Goal: Information Seeking & Learning: Compare options

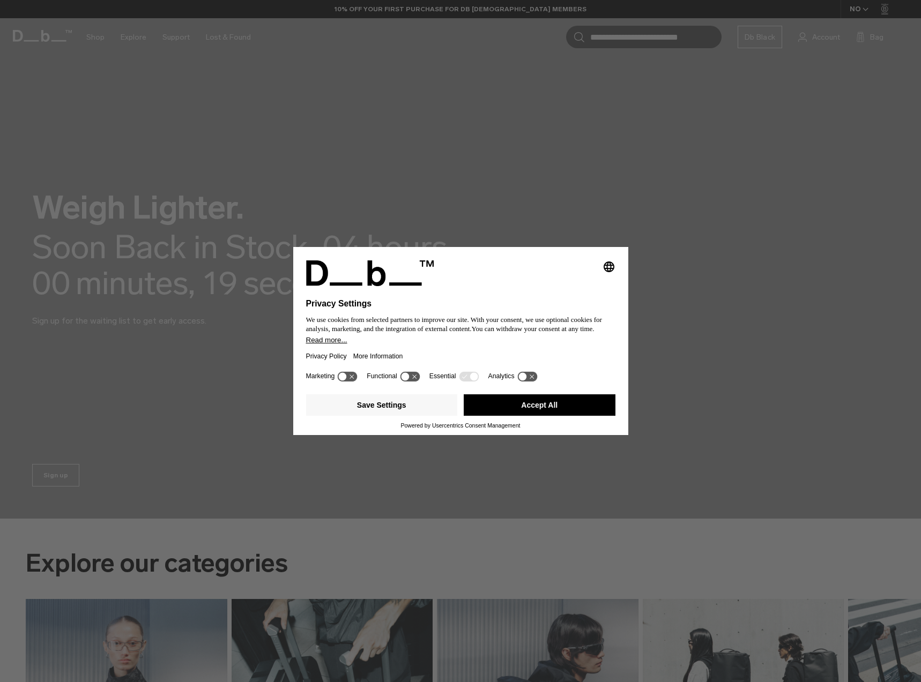
click at [554, 401] on button "Accept All" at bounding box center [540, 405] width 152 height 21
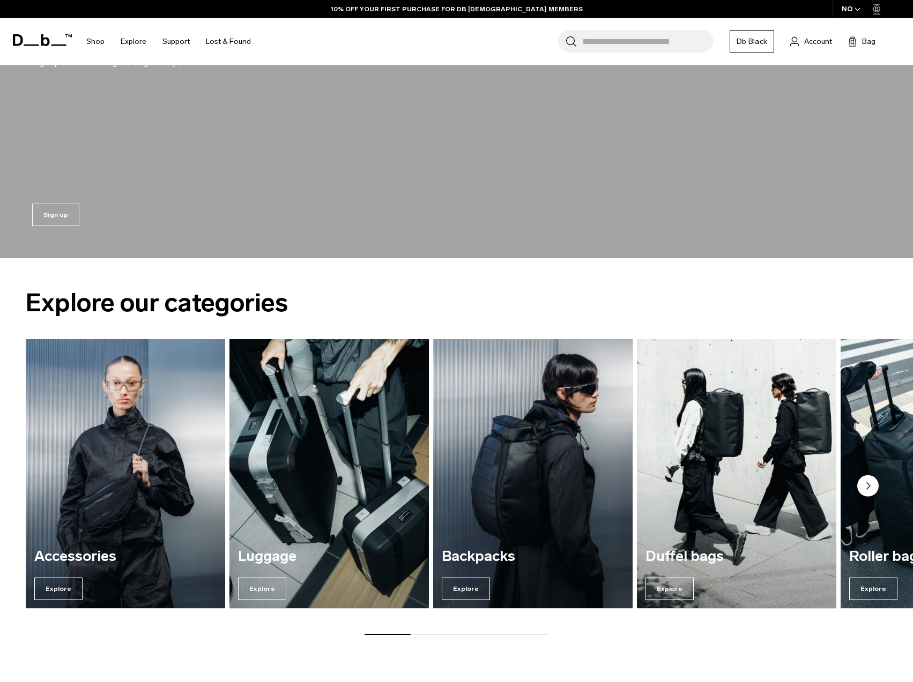
scroll to position [322, 0]
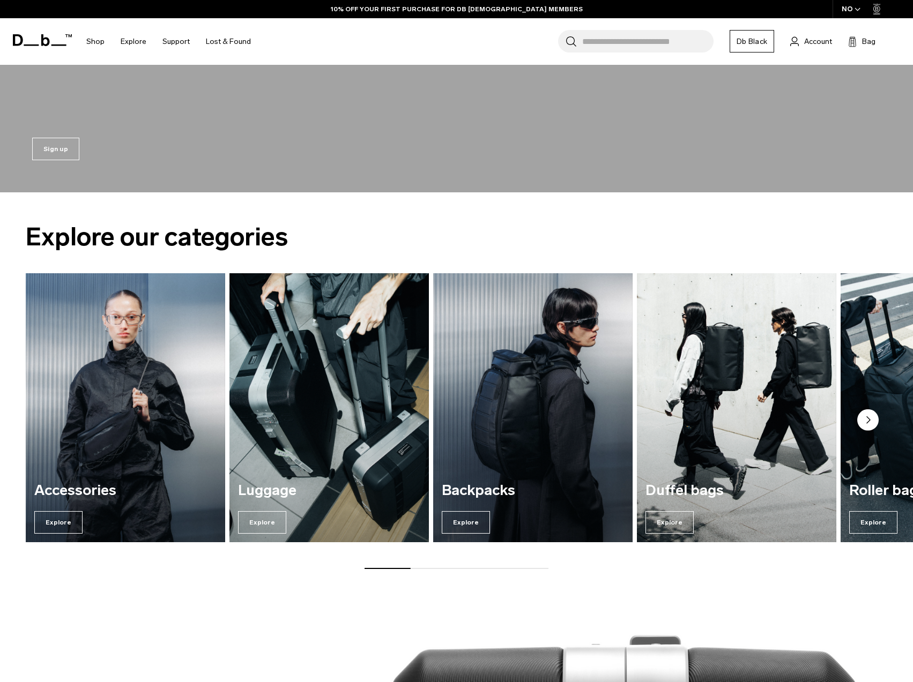
click at [370, 311] on img "2 / 7" at bounding box center [328, 407] width 199 height 269
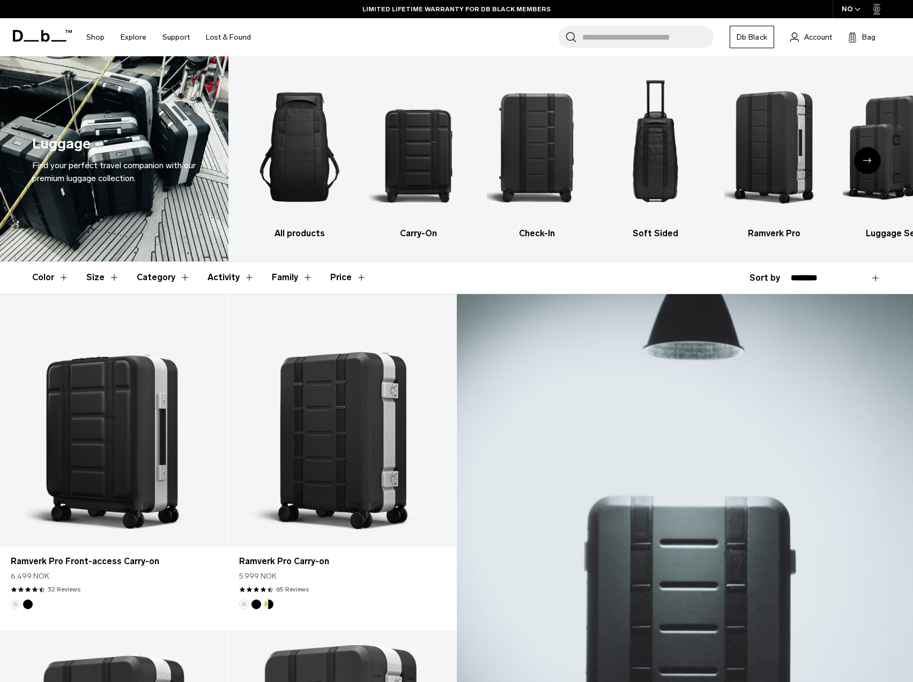
click at [869, 160] on icon "Next slide" at bounding box center [867, 160] width 9 height 5
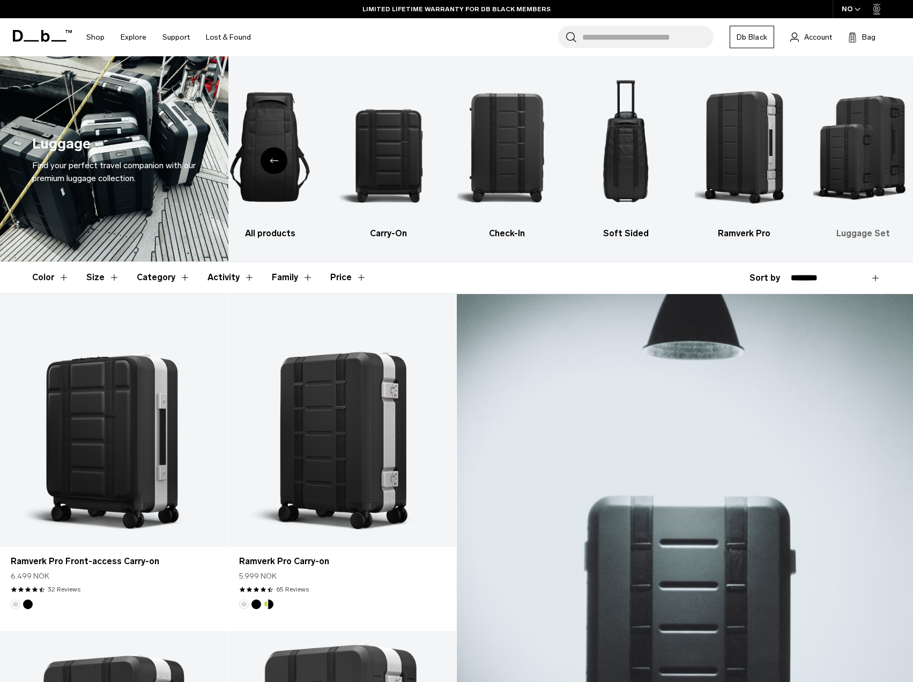
click at [856, 131] on img "6 / 6" at bounding box center [863, 147] width 100 height 150
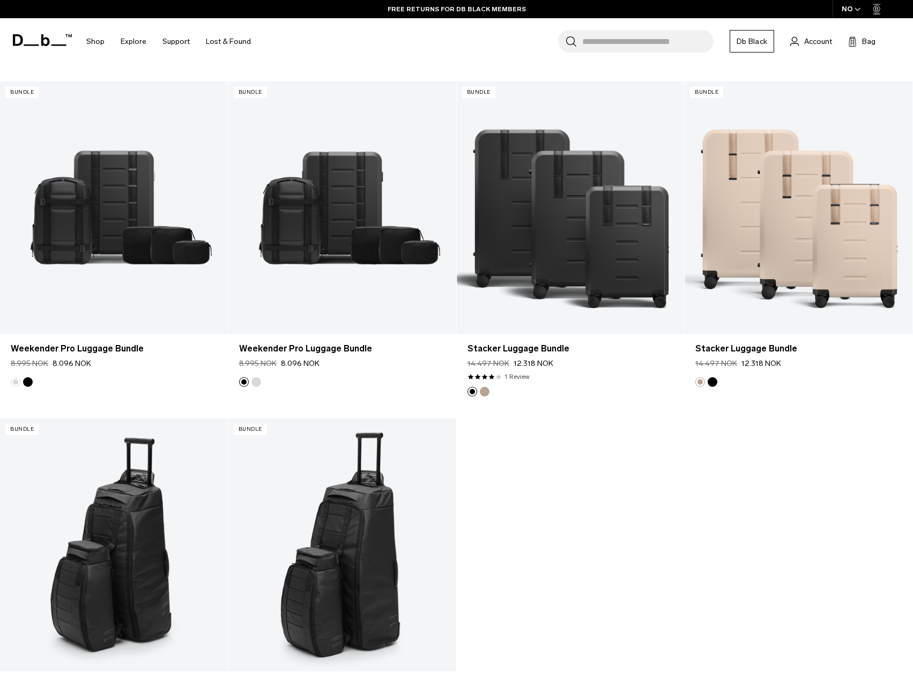
scroll to position [590, 0]
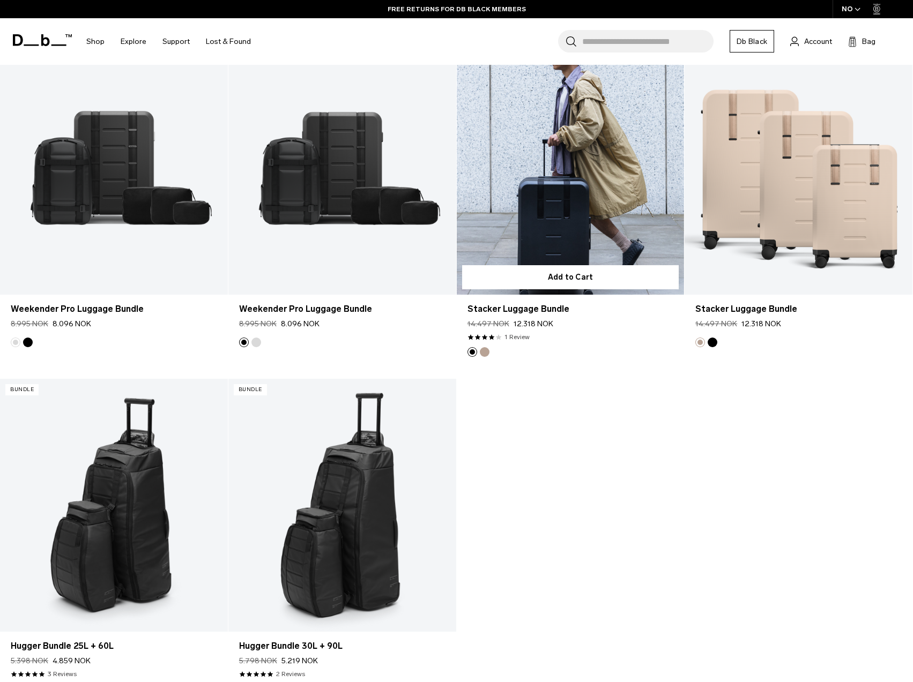
click at [481, 351] on button "Fogbow Beige" at bounding box center [485, 352] width 10 height 10
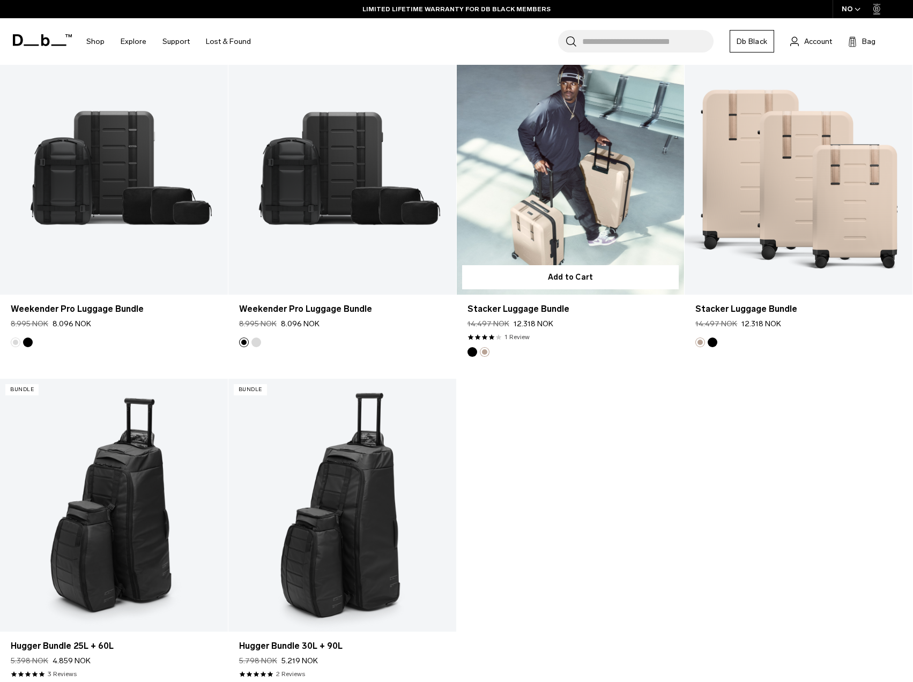
click at [473, 352] on button "Black Out" at bounding box center [472, 352] width 10 height 10
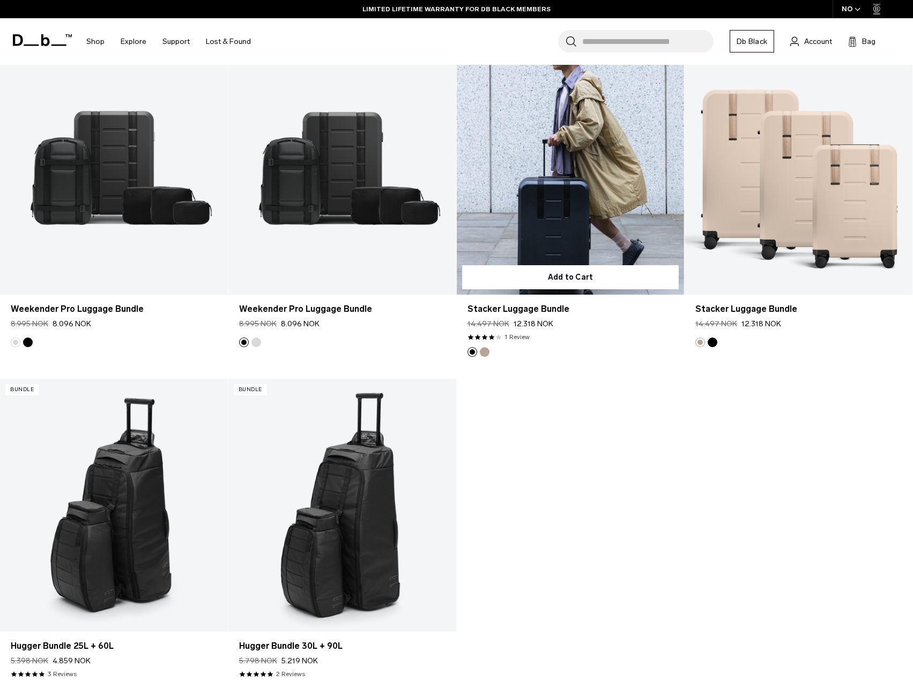
click at [532, 214] on link "Stacker Luggage Bundle" at bounding box center [571, 168] width 228 height 253
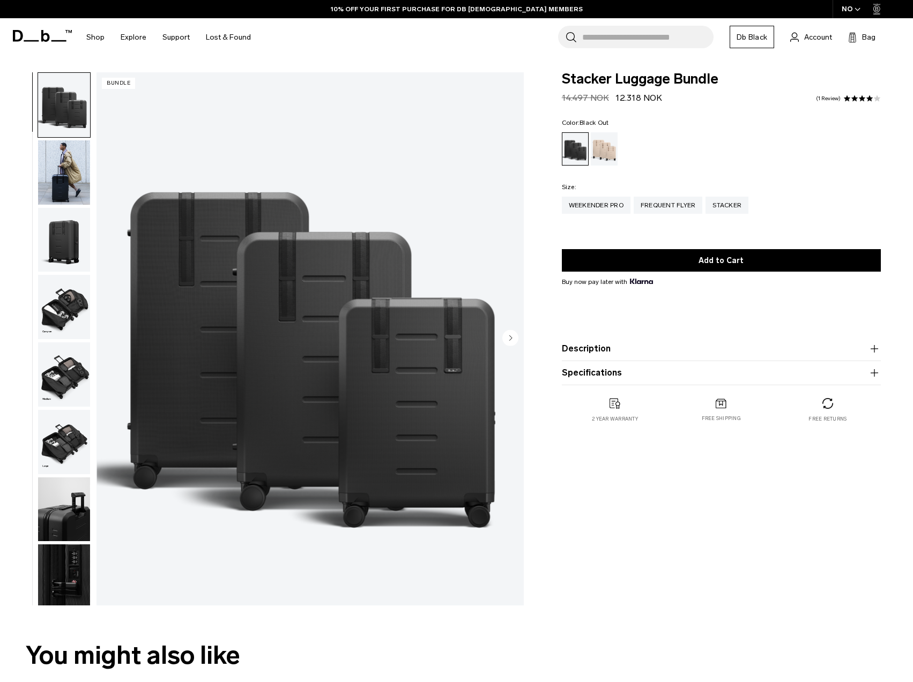
click at [68, 178] on img "button" at bounding box center [64, 172] width 52 height 64
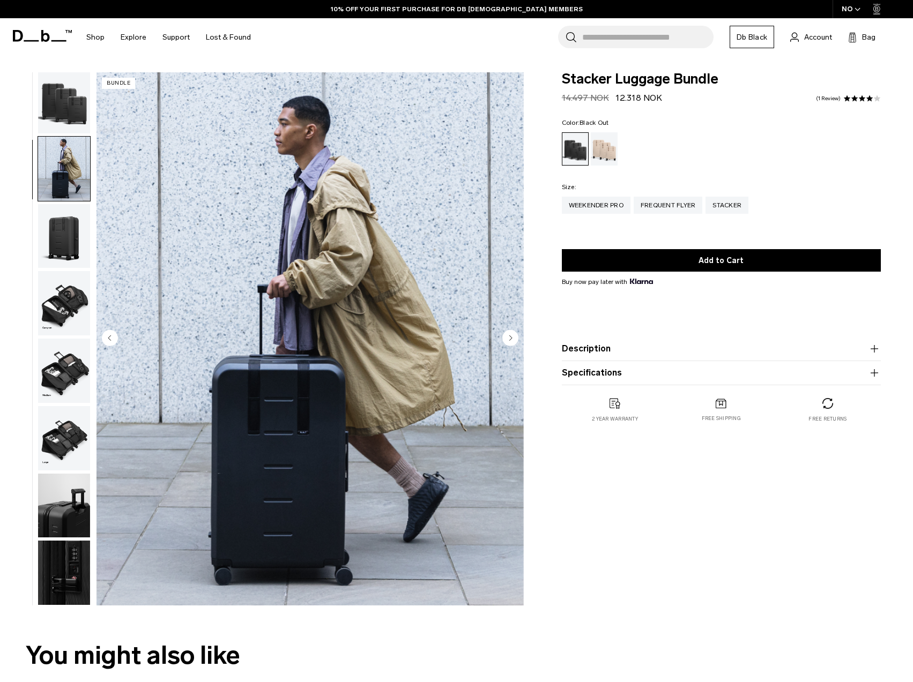
click at [78, 257] on img "button" at bounding box center [64, 236] width 52 height 64
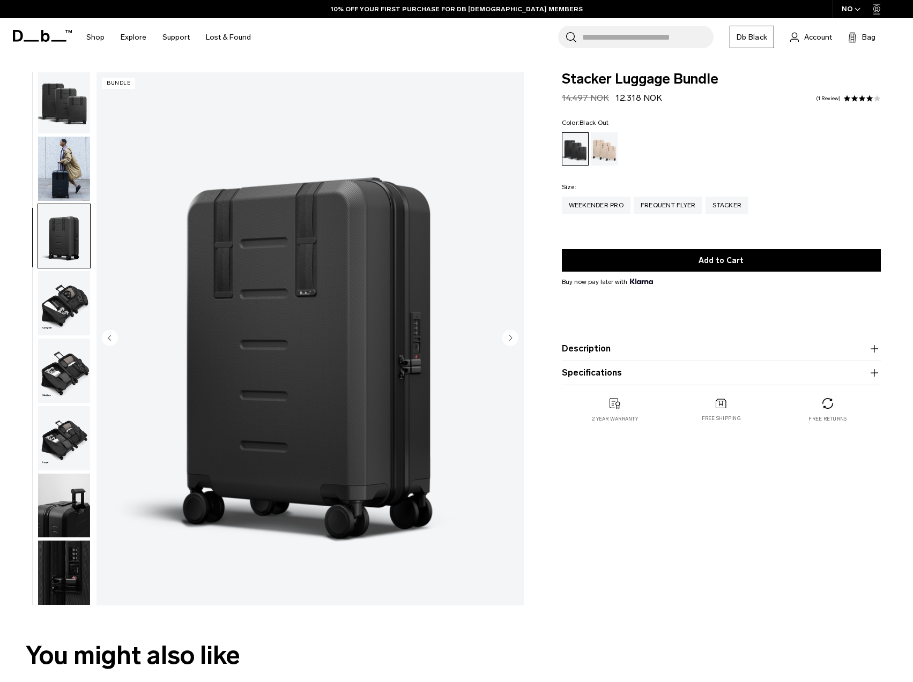
click at [63, 340] on img "button" at bounding box center [64, 371] width 52 height 64
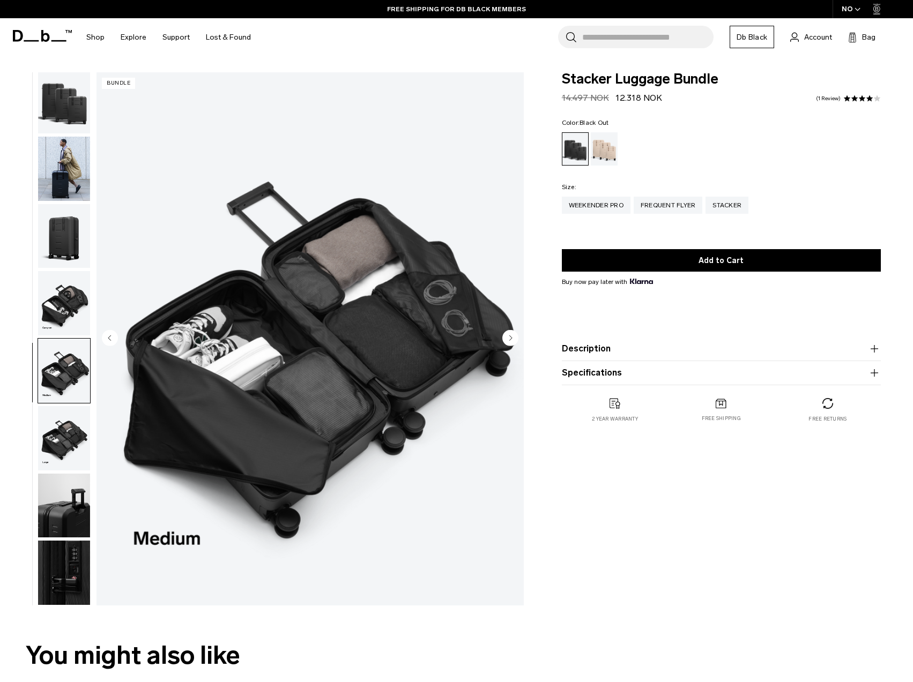
click at [65, 384] on img "button" at bounding box center [64, 371] width 52 height 64
click at [73, 447] on img "button" at bounding box center [64, 438] width 52 height 64
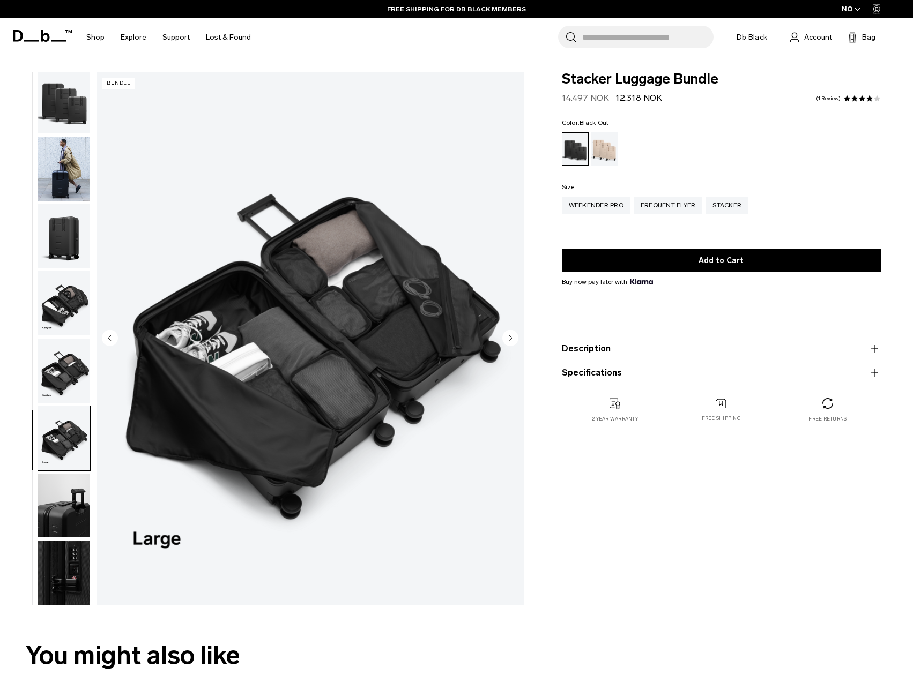
click at [68, 379] on img "button" at bounding box center [64, 371] width 52 height 64
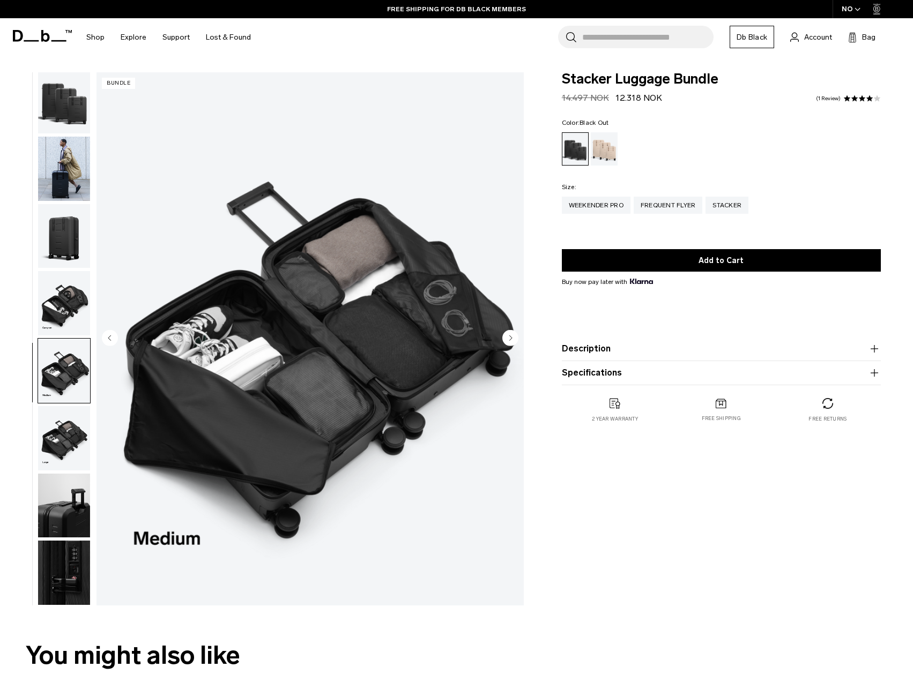
click at [63, 439] on img "button" at bounding box center [64, 438] width 52 height 64
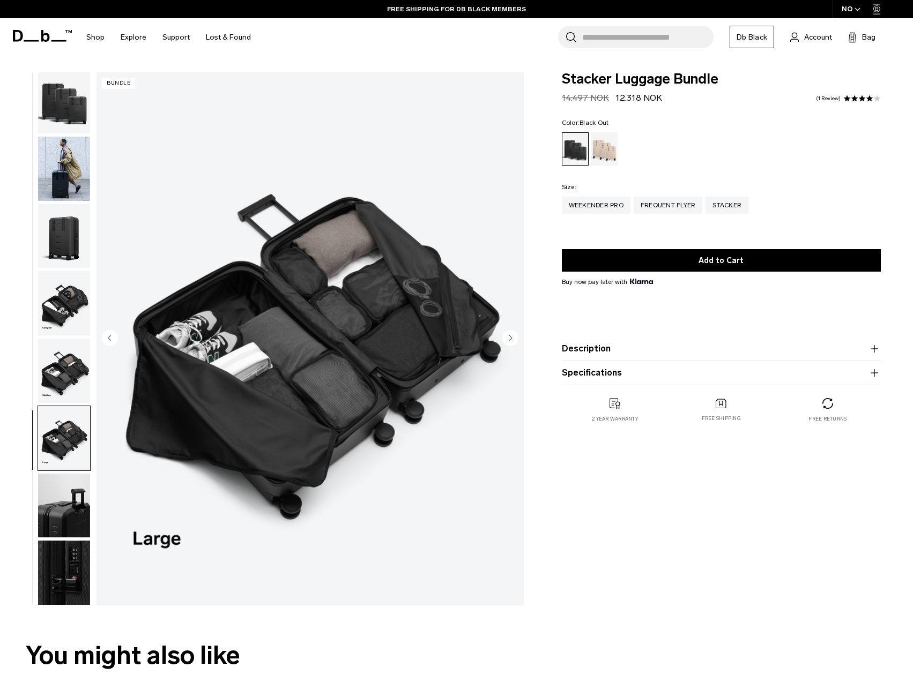
click at [76, 512] on img "button" at bounding box center [64, 506] width 52 height 64
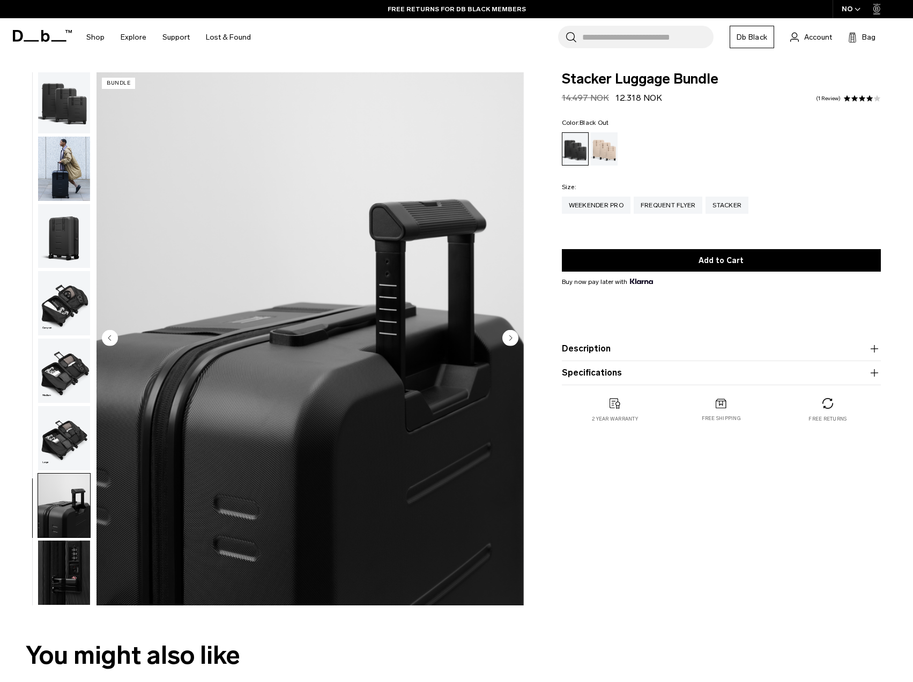
click at [72, 569] on img "button" at bounding box center [64, 573] width 52 height 64
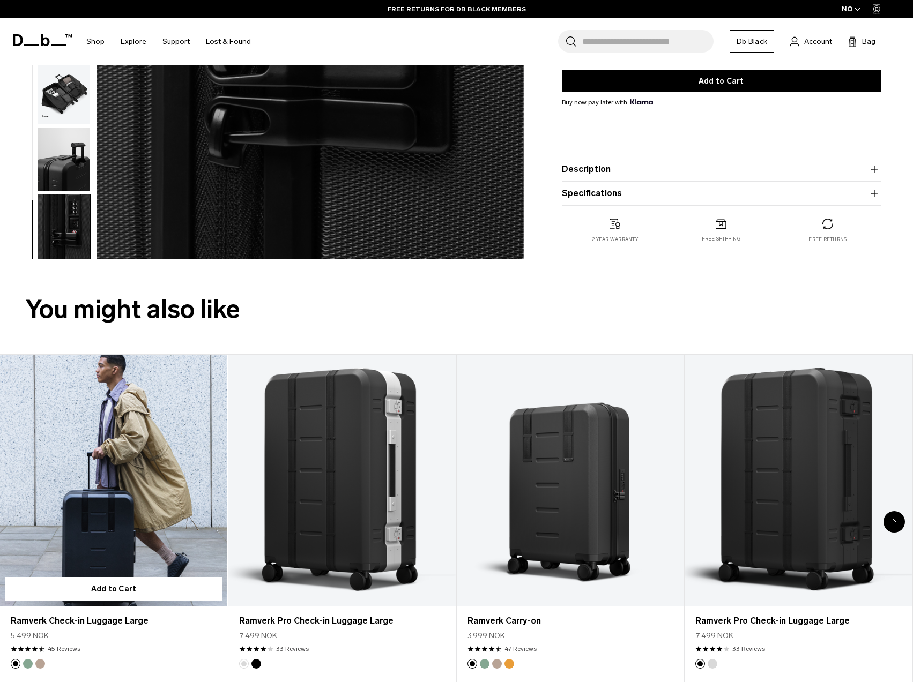
scroll to position [375, 0]
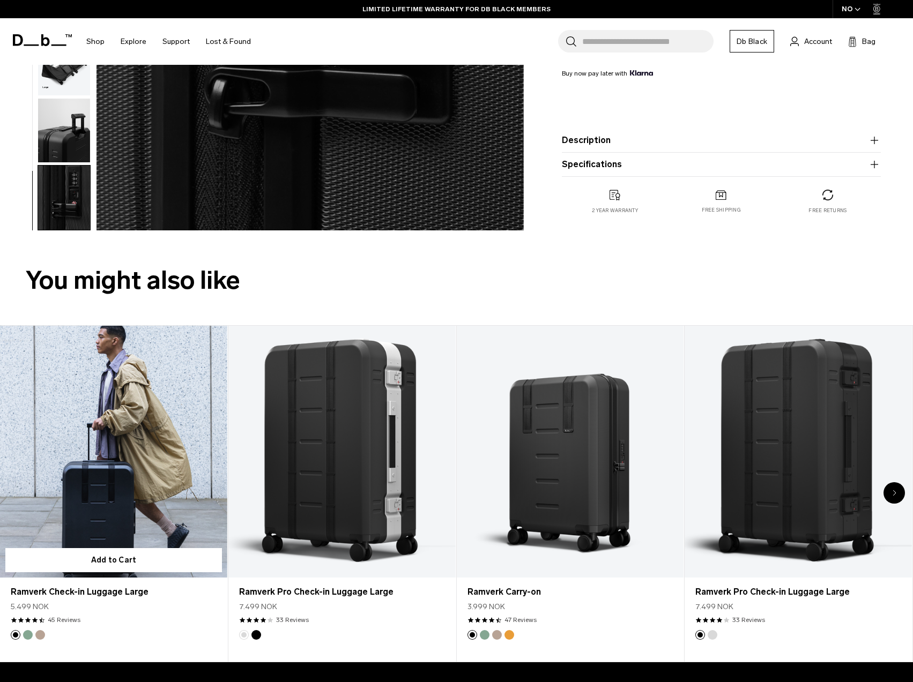
click at [27, 635] on button "Green Ray" at bounding box center [28, 635] width 10 height 10
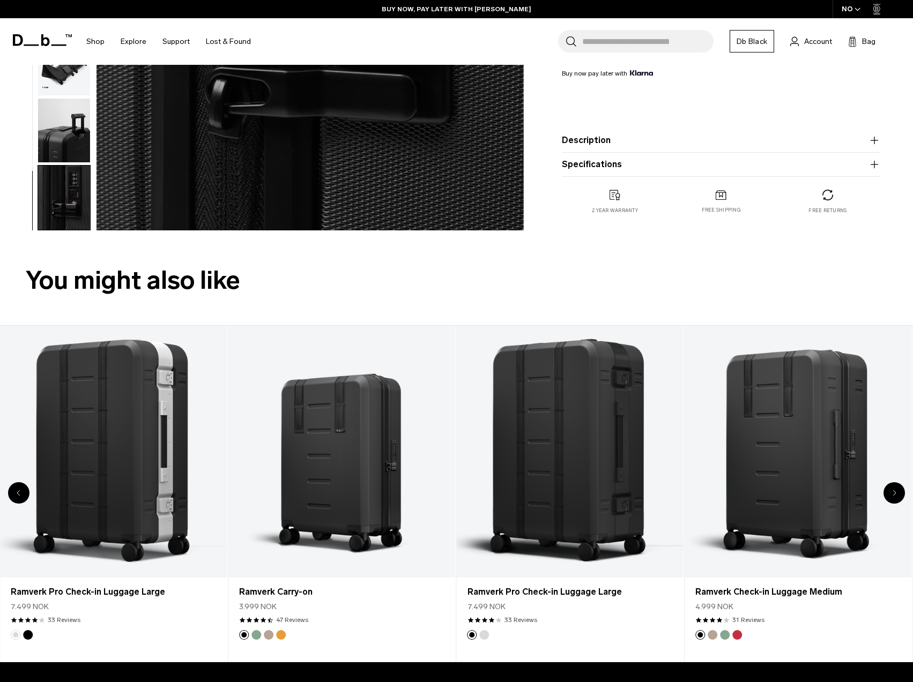
click at [23, 490] on div "Previous slide" at bounding box center [18, 492] width 21 height 21
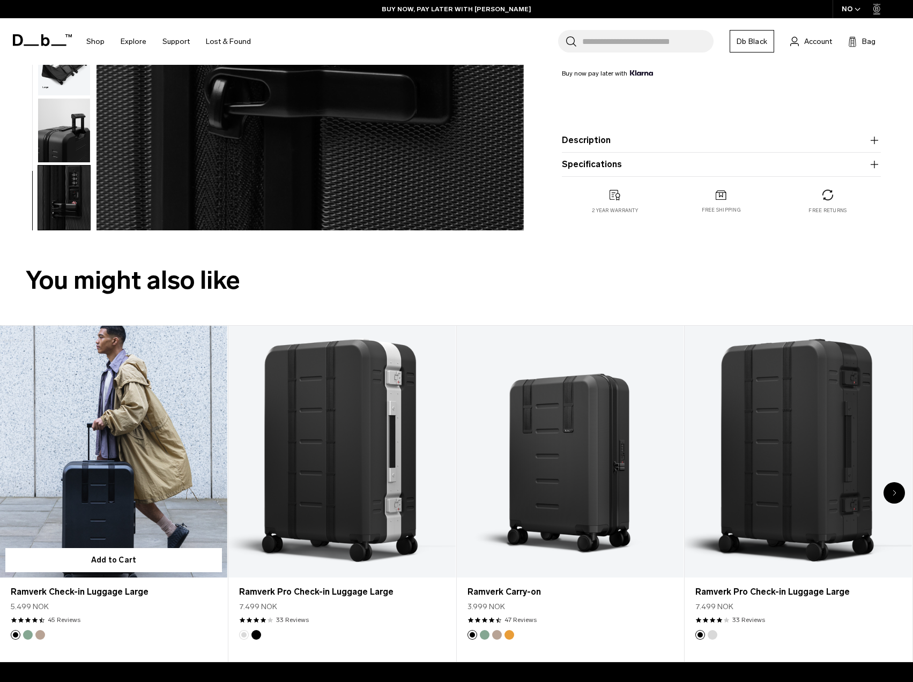
click at [157, 455] on link "Ramverk Check-in Luggage Large" at bounding box center [113, 452] width 227 height 252
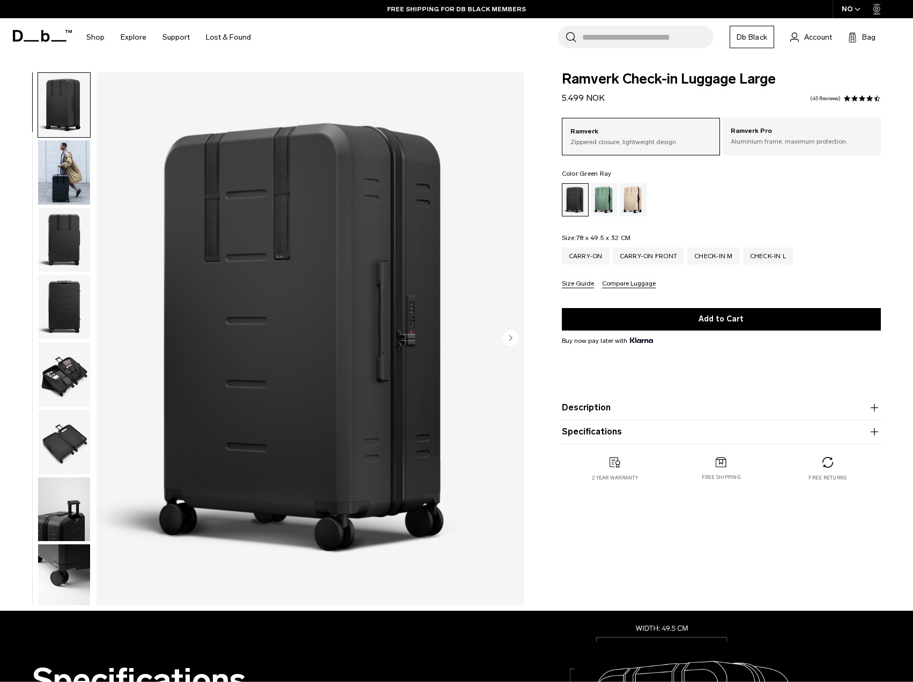
click at [603, 204] on div "Green Ray" at bounding box center [604, 199] width 27 height 33
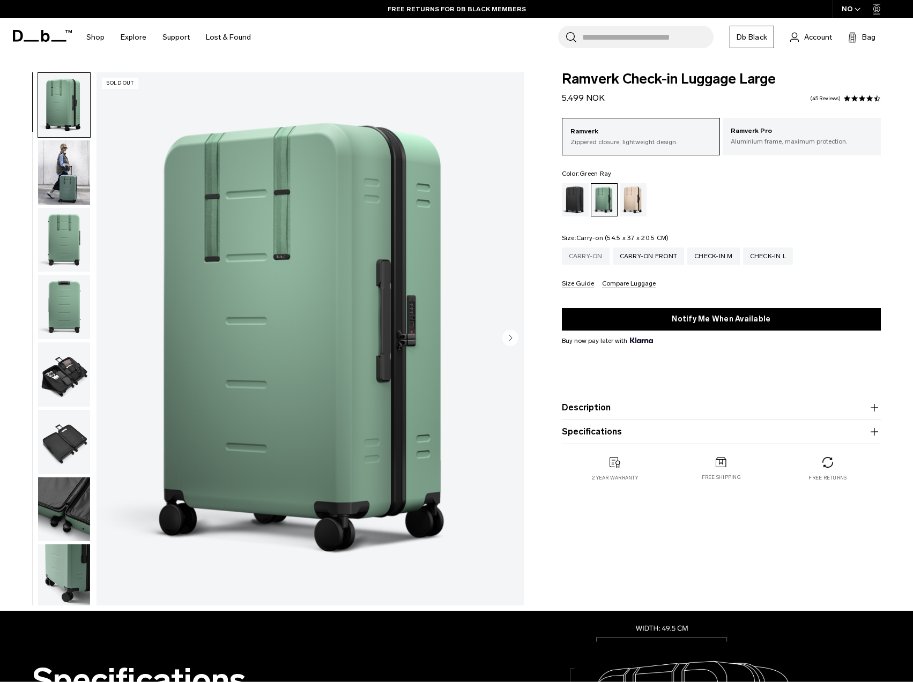
click at [577, 258] on div "Carry-on" at bounding box center [586, 256] width 48 height 17
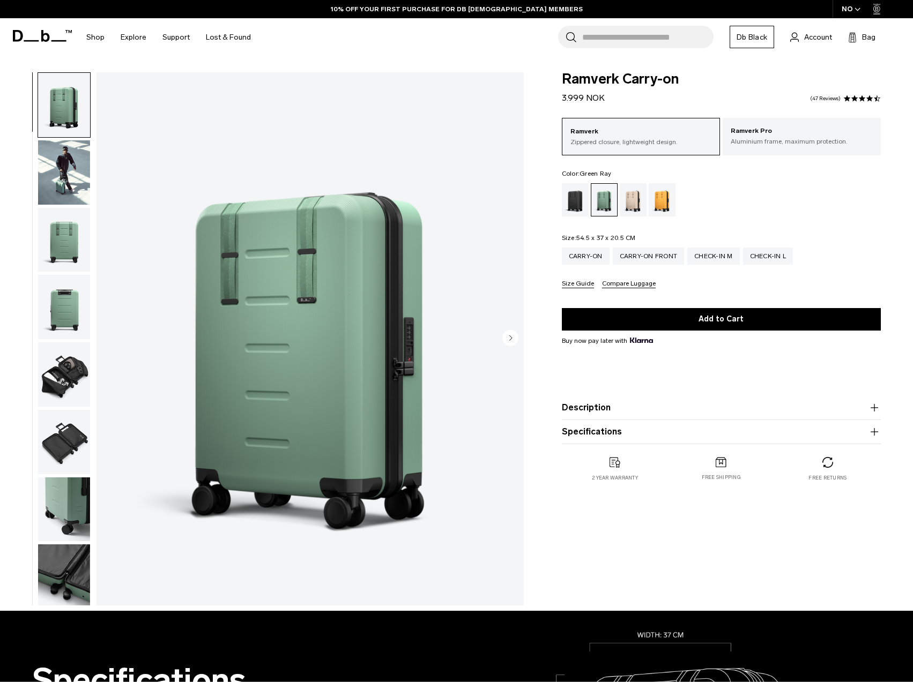
click at [516, 339] on circle "Next slide" at bounding box center [510, 338] width 16 height 16
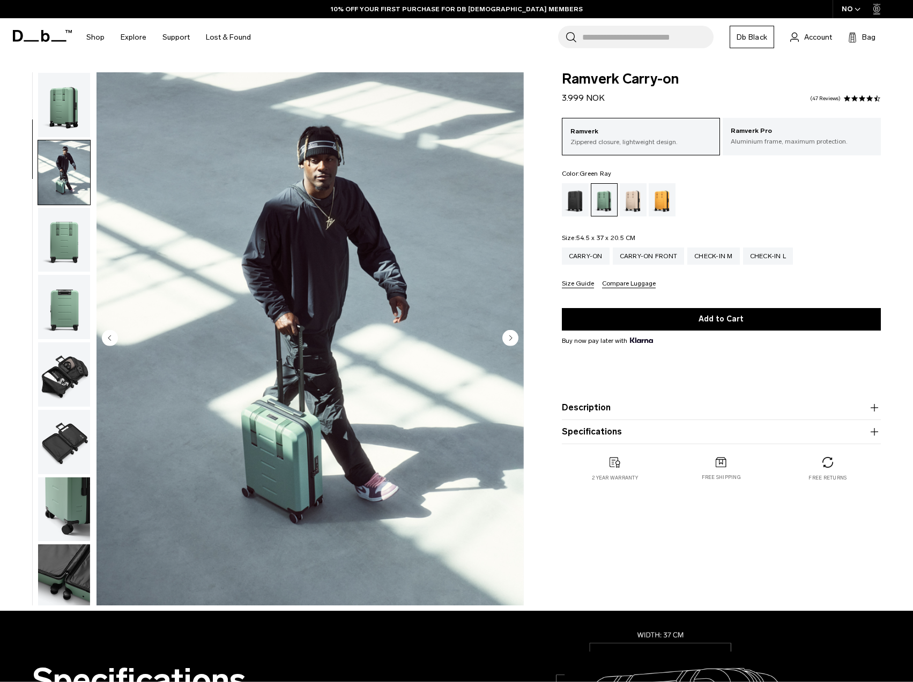
scroll to position [68, 0]
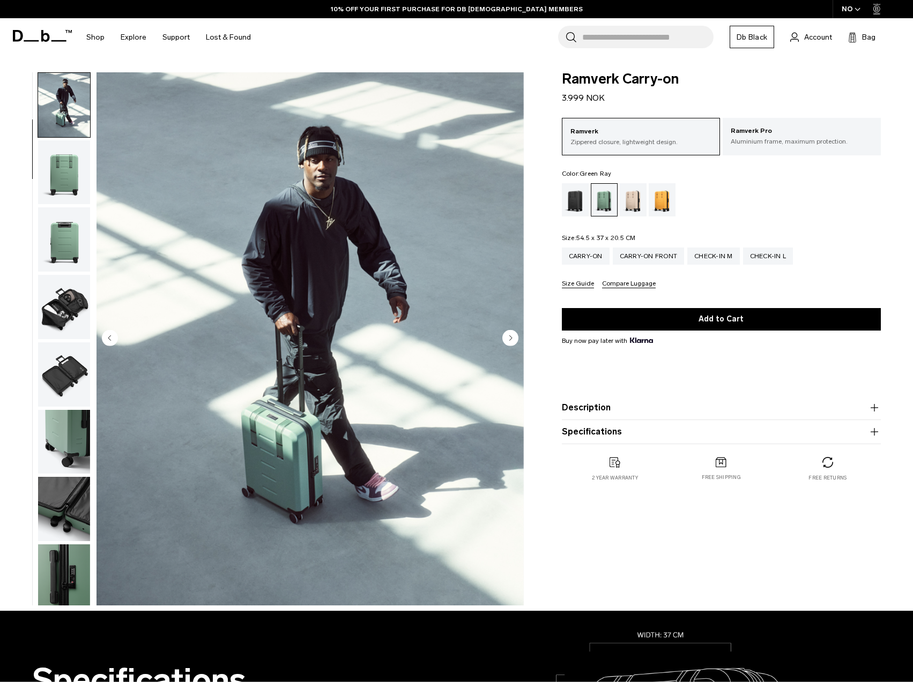
click at [516, 339] on circle "Next slide" at bounding box center [510, 338] width 16 height 16
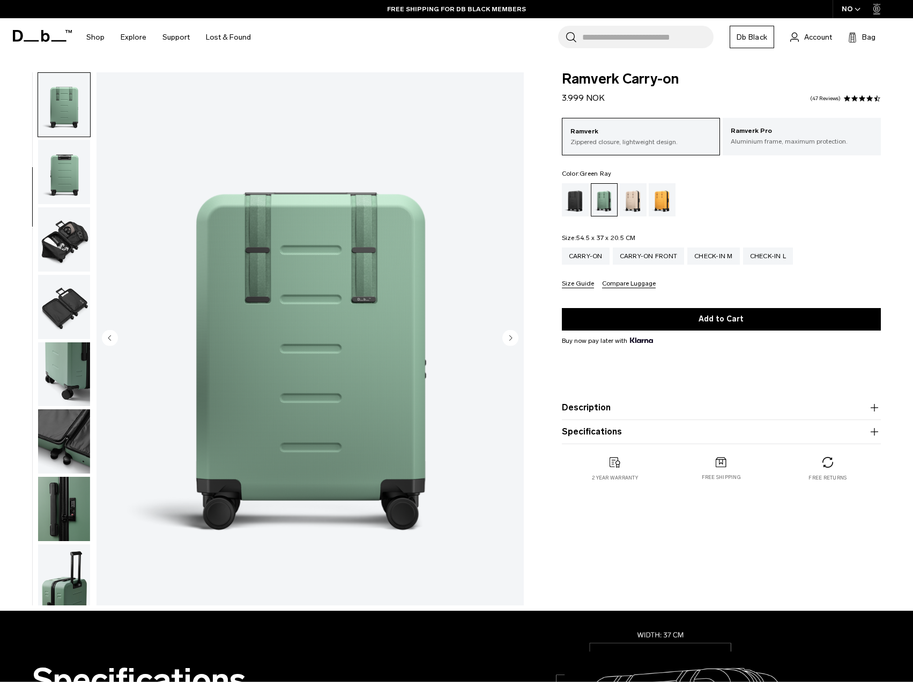
click at [516, 339] on circle "Next slide" at bounding box center [510, 338] width 16 height 16
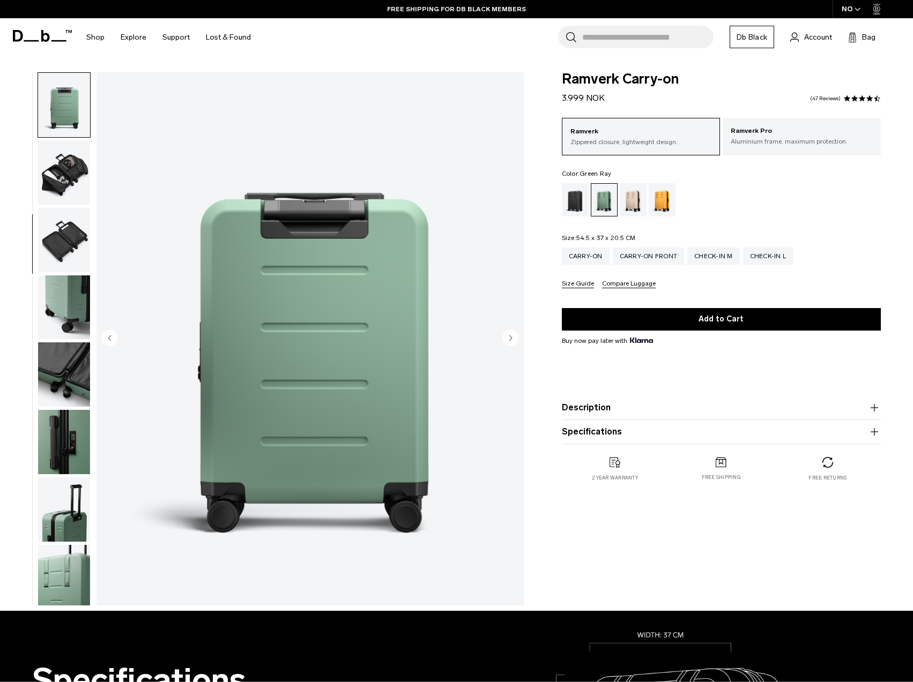
click at [516, 339] on circle "Next slide" at bounding box center [510, 338] width 16 height 16
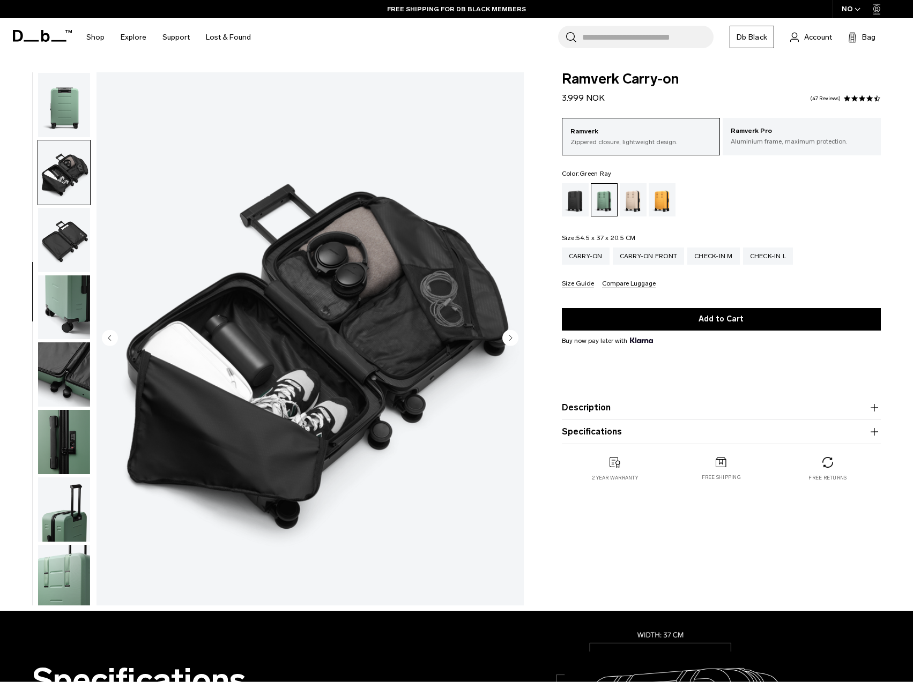
scroll to position [206, 0]
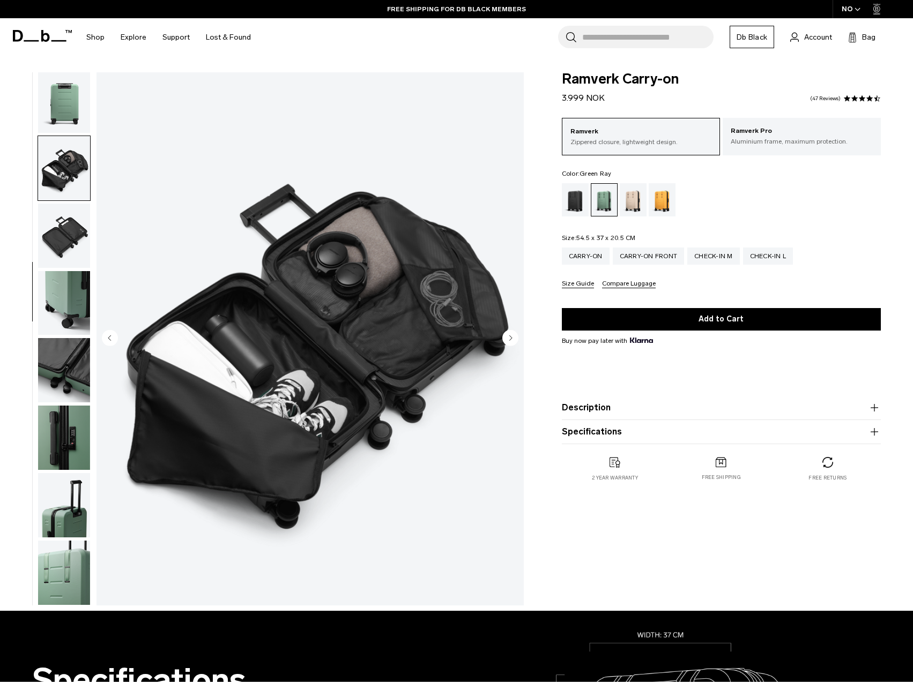
click at [516, 339] on circle "Next slide" at bounding box center [510, 338] width 16 height 16
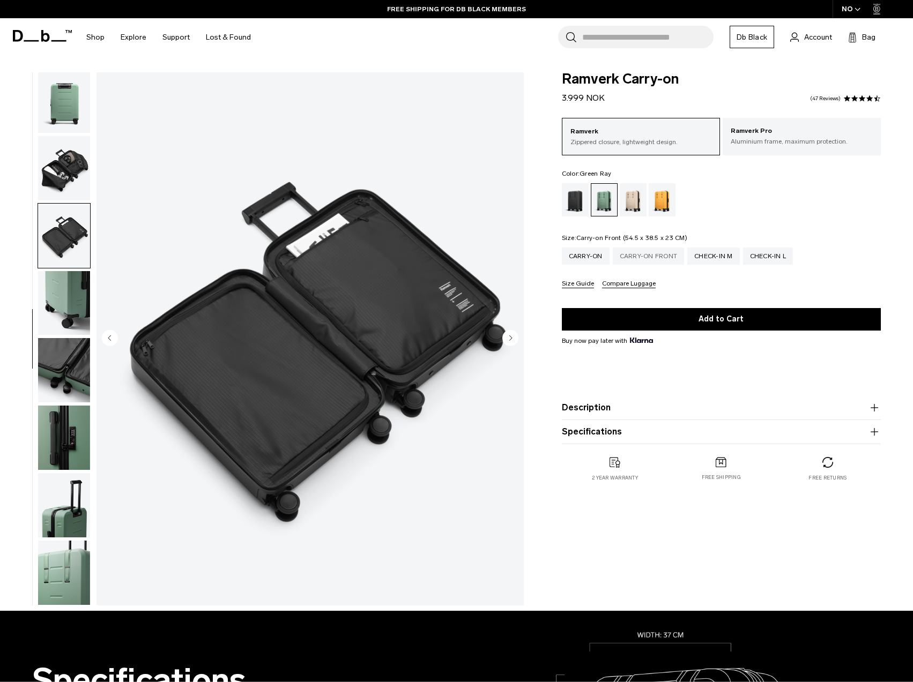
click at [636, 253] on div "Carry-on Front" at bounding box center [649, 256] width 72 height 17
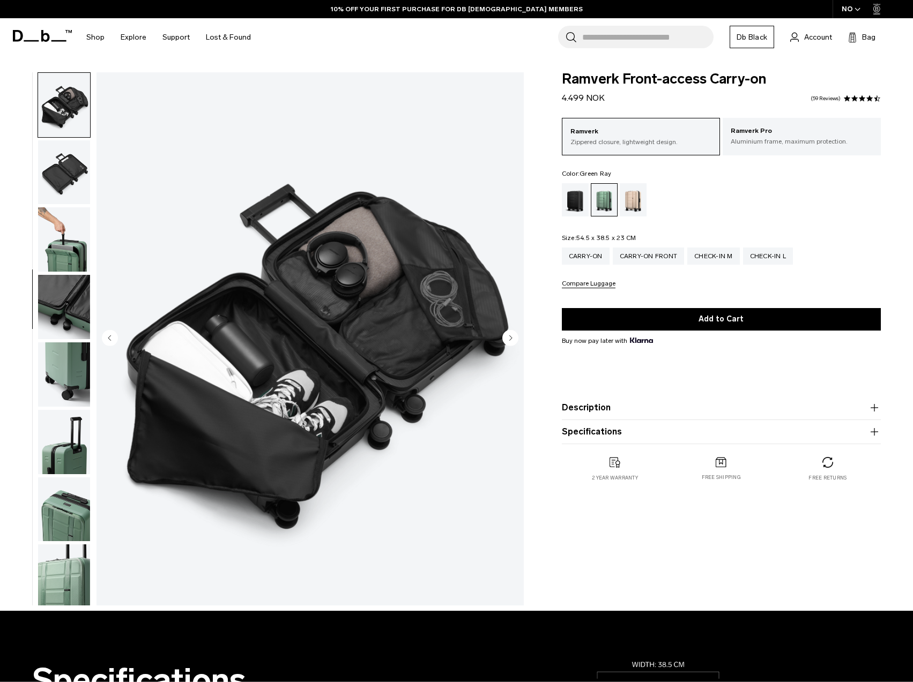
drag, startPoint x: 56, startPoint y: 395, endPoint x: 60, endPoint y: 408, distance: 13.6
click at [56, 395] on img "button" at bounding box center [64, 375] width 52 height 64
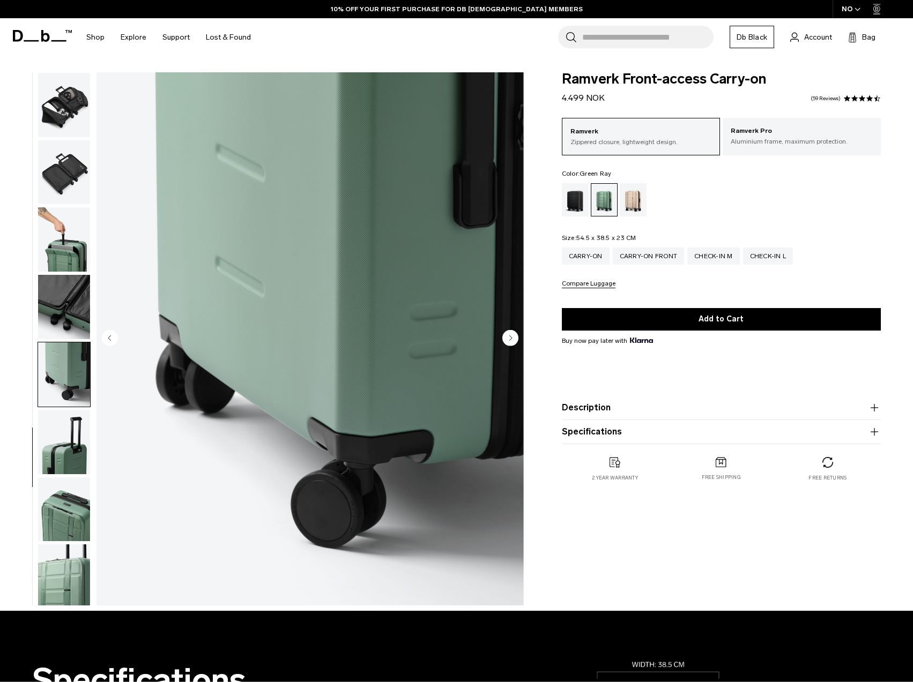
scroll to position [341, 0]
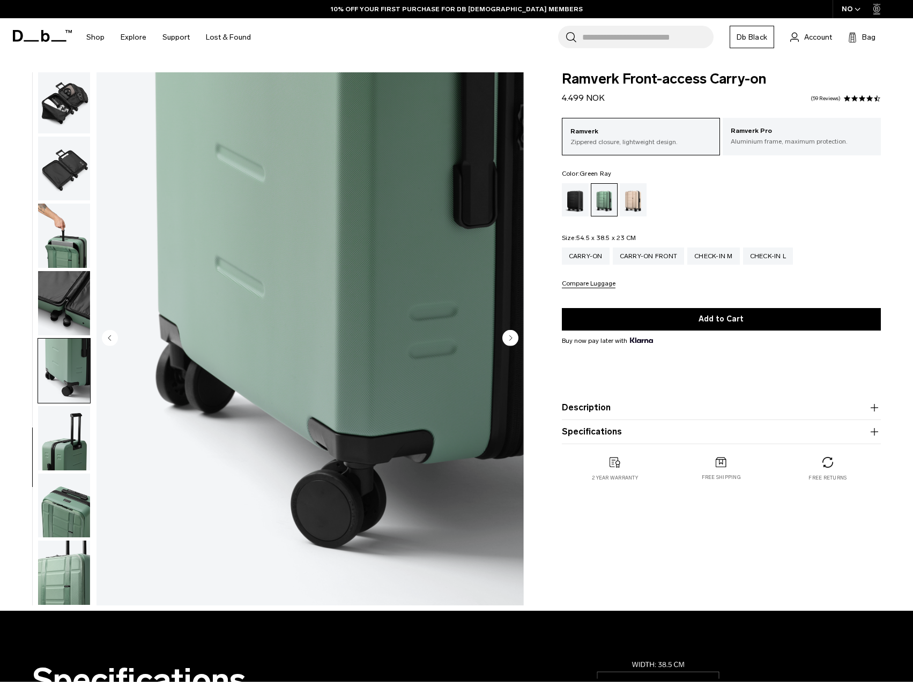
click at [72, 498] on img "button" at bounding box center [64, 506] width 52 height 64
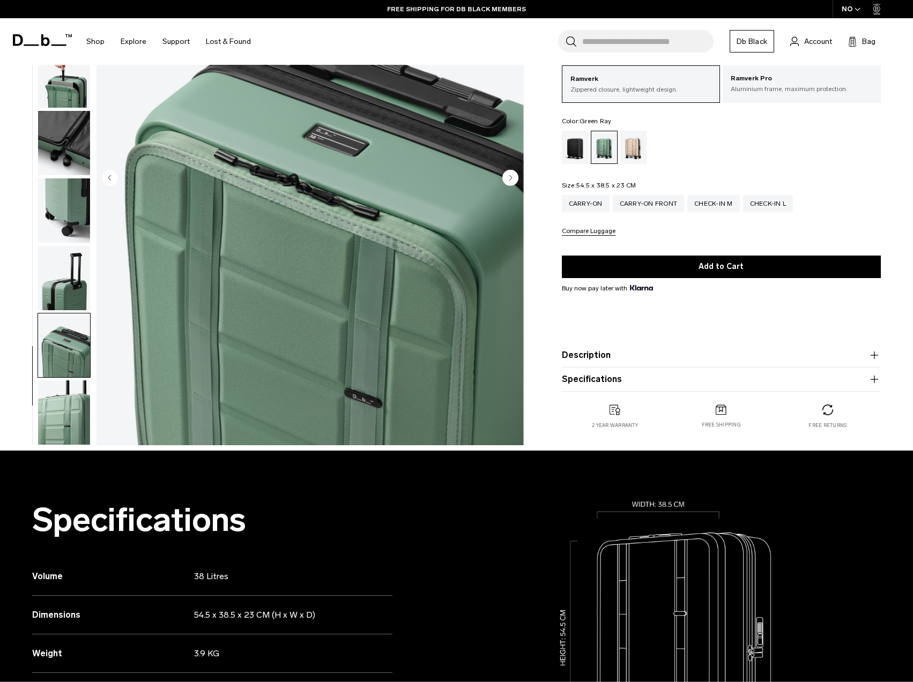
scroll to position [161, 0]
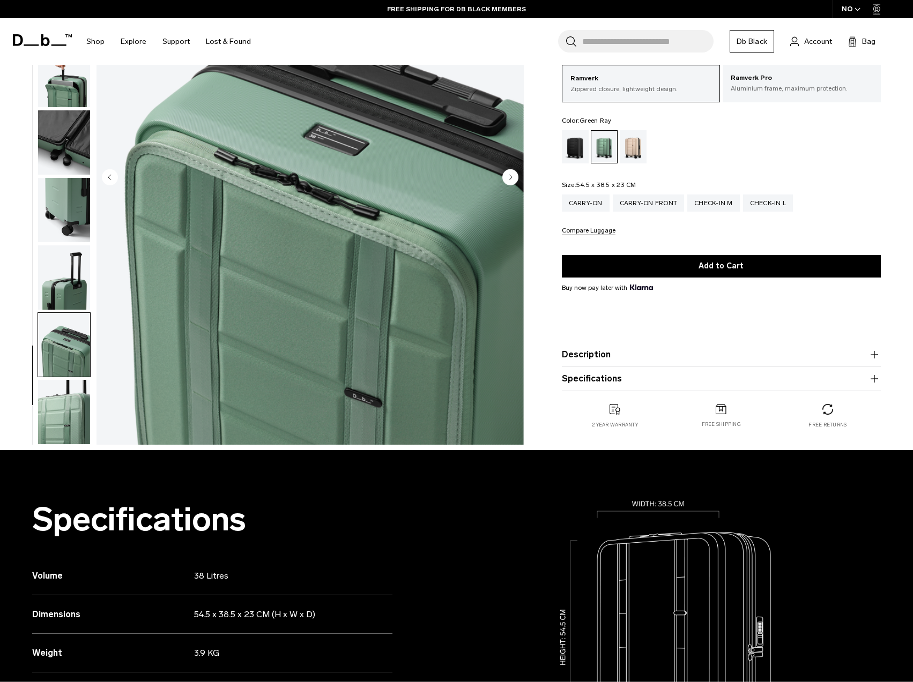
click at [54, 404] on img "button" at bounding box center [64, 412] width 52 height 64
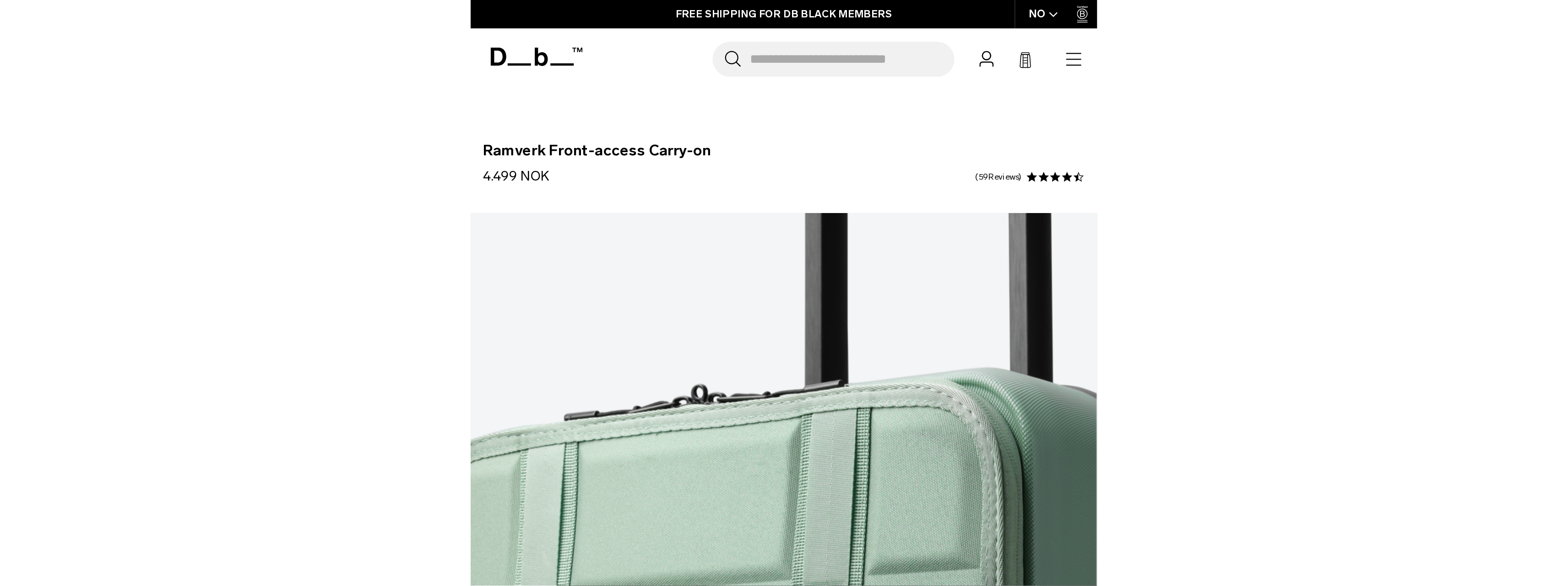
scroll to position [0, 0]
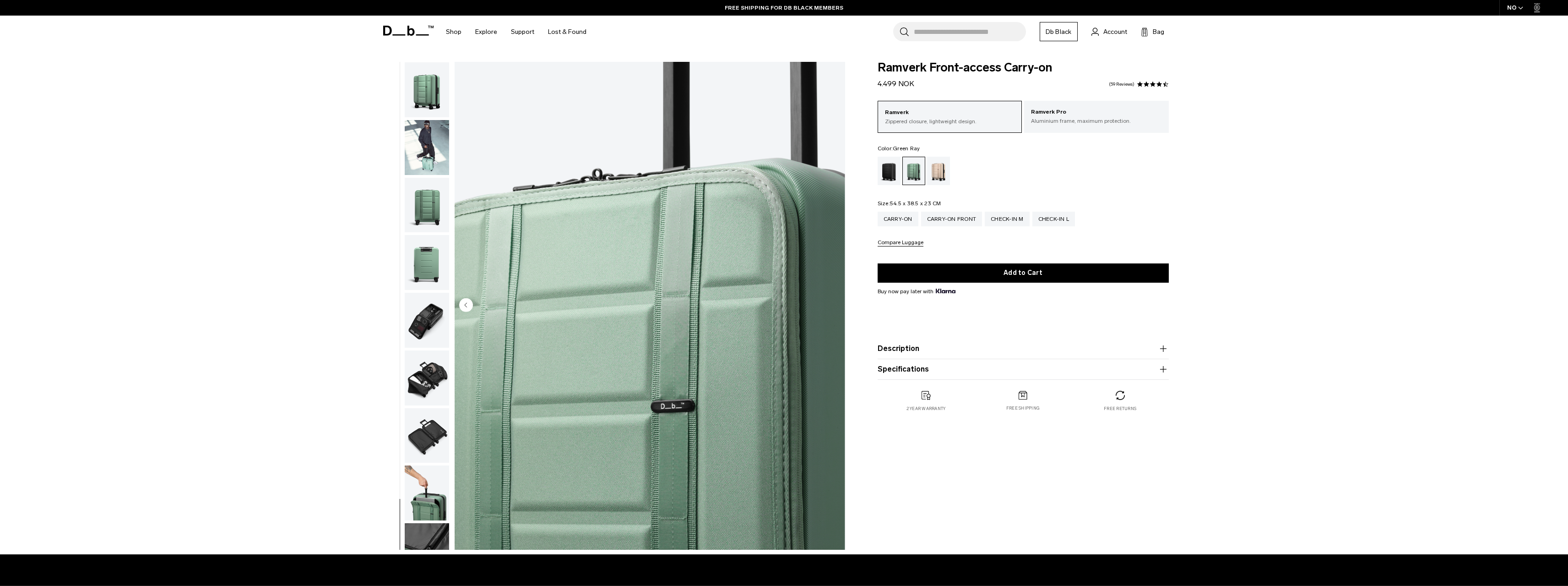
drag, startPoint x: 388, startPoint y: 161, endPoint x: 389, endPoint y: 150, distance: 11.0
click at [404, 35] on icon at bounding box center [398, 35] width 13 height 2
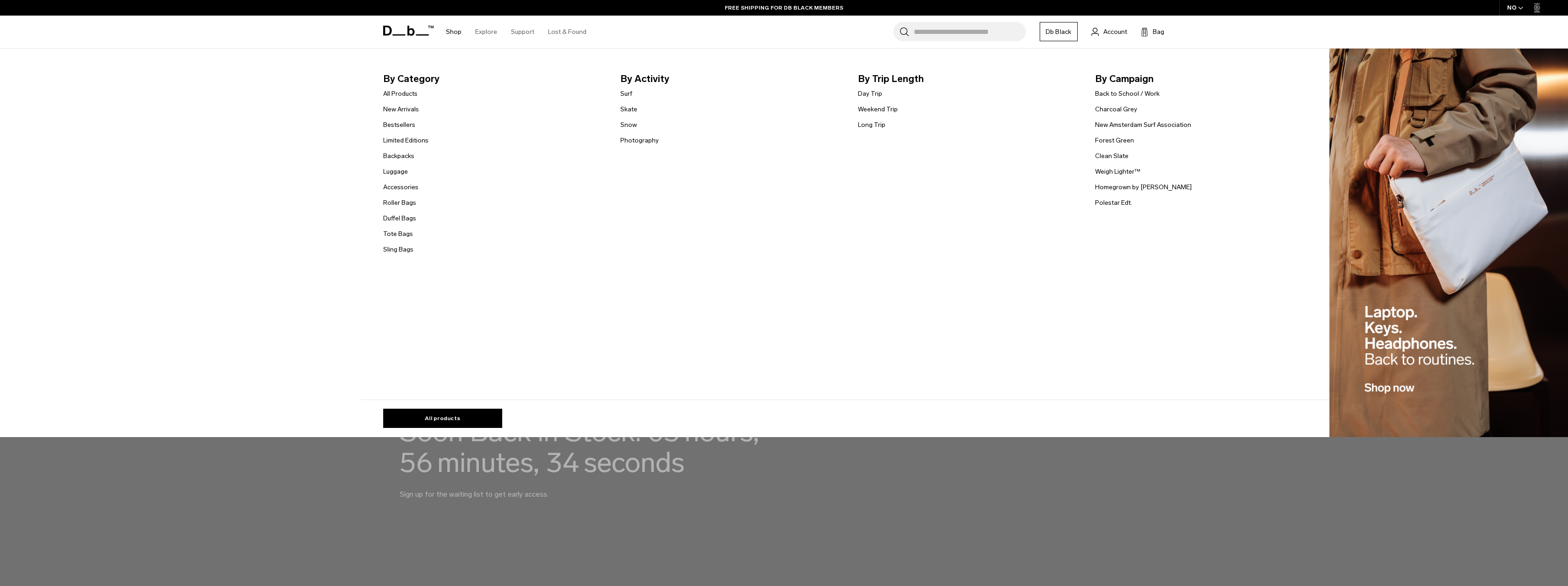
click at [453, 32] on link "Shop" at bounding box center [453, 32] width 15 height 32
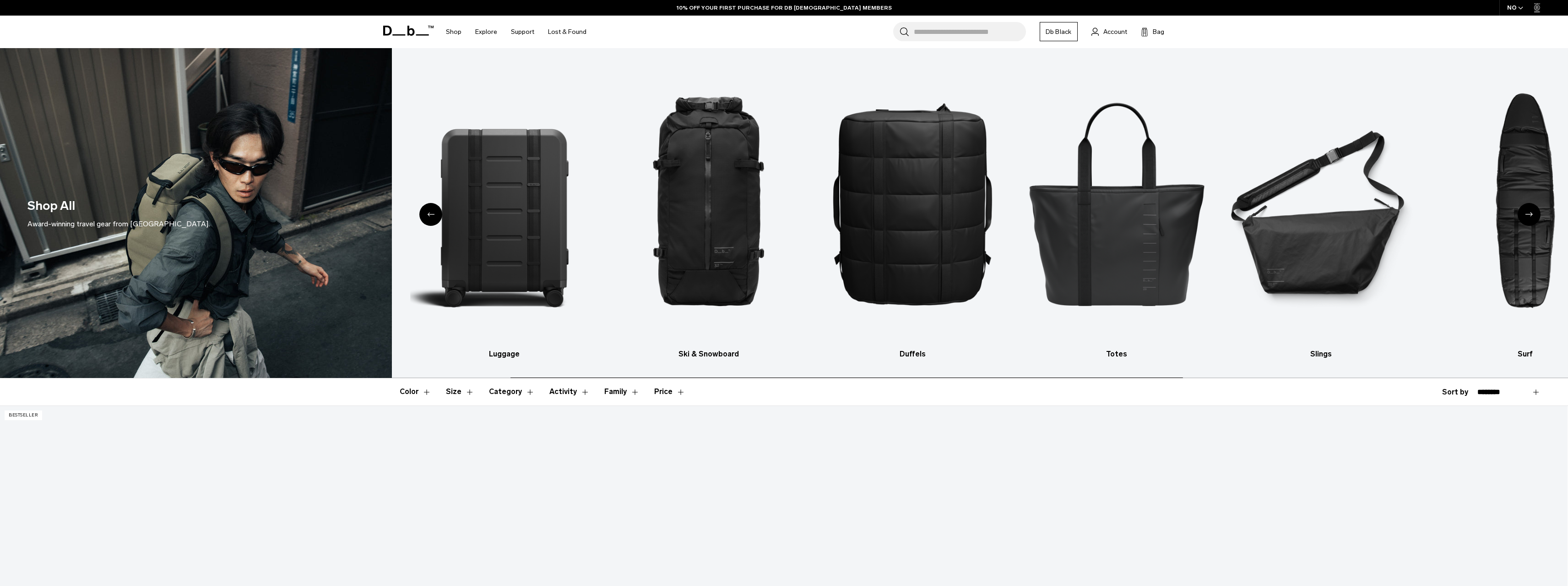
click at [1530, 214] on icon "Next slide" at bounding box center [1529, 214] width 8 height 4
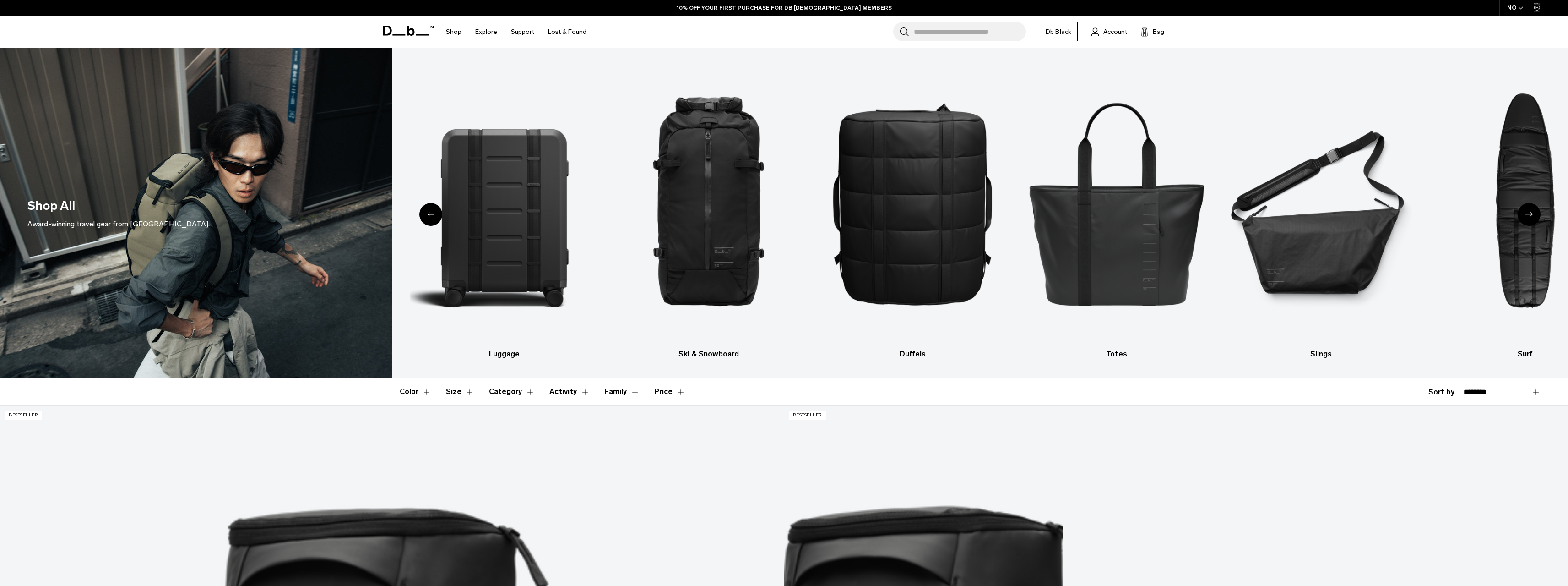
click at [1530, 214] on icon "Next slide" at bounding box center [1529, 214] width 8 height 4
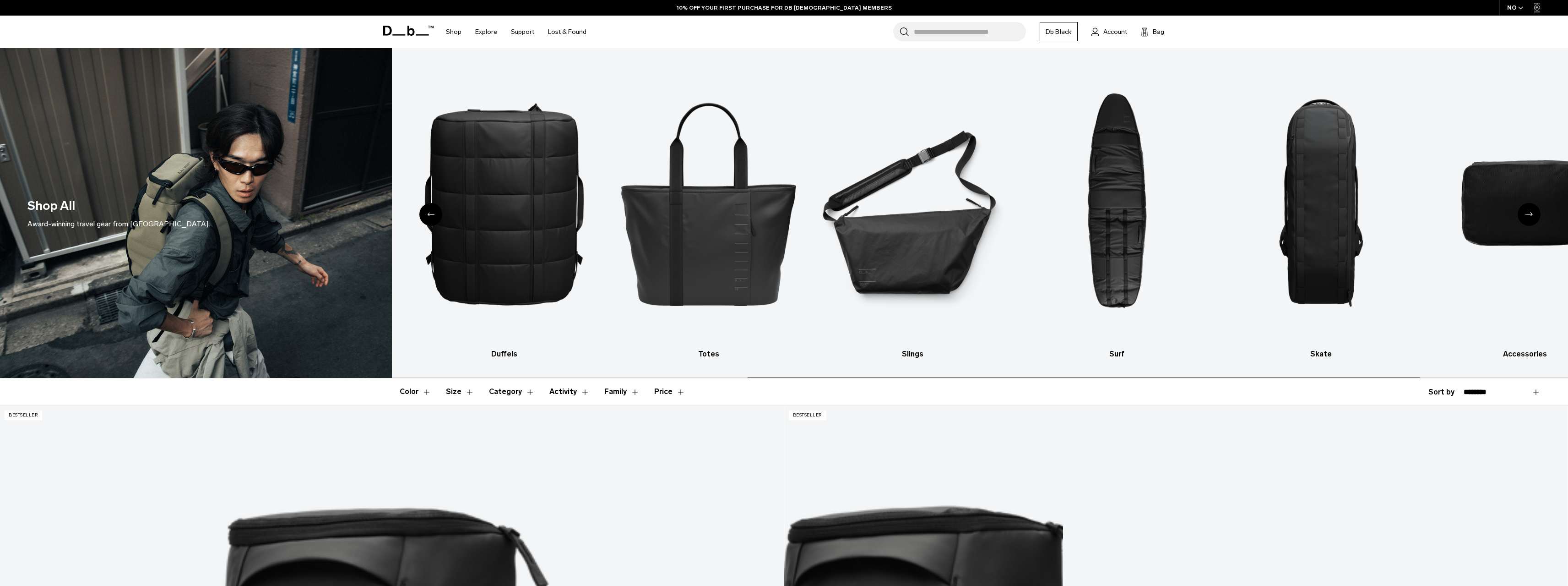
click at [1530, 214] on icon "Next slide" at bounding box center [1529, 214] width 8 height 4
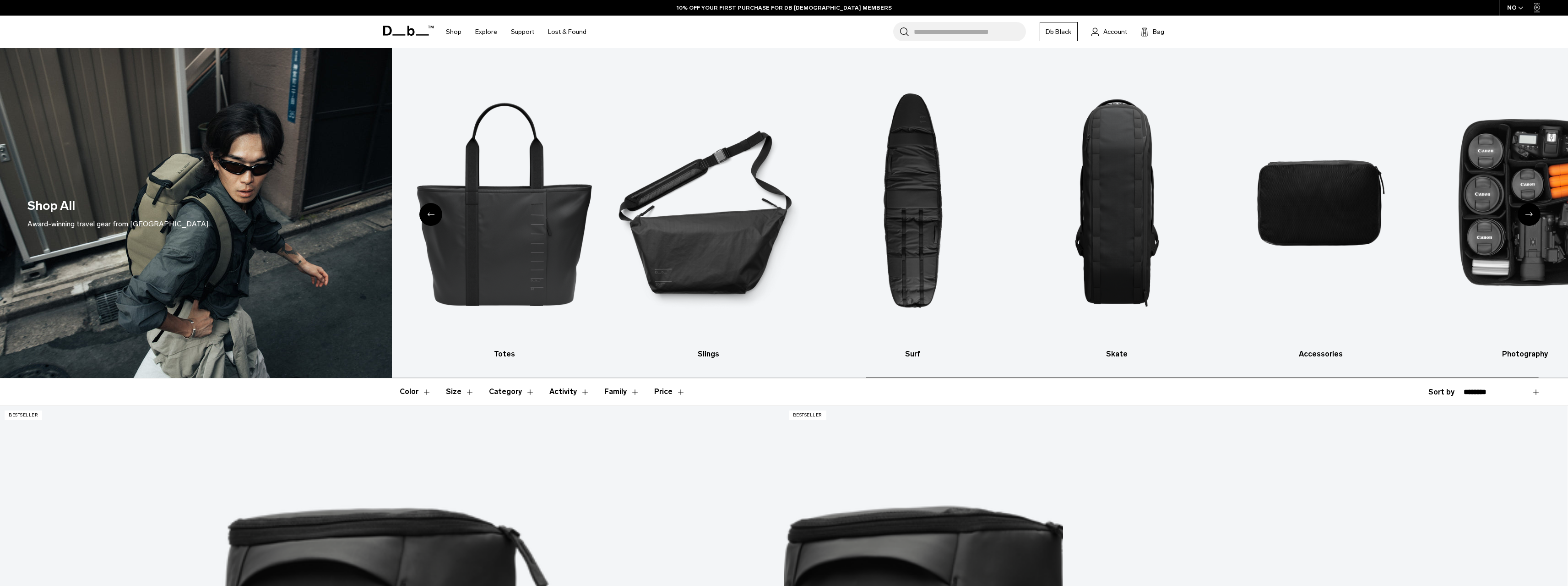
click at [1530, 214] on icon "Next slide" at bounding box center [1529, 214] width 8 height 4
click at [1530, 214] on img "10 / 10" at bounding box center [1525, 202] width 188 height 282
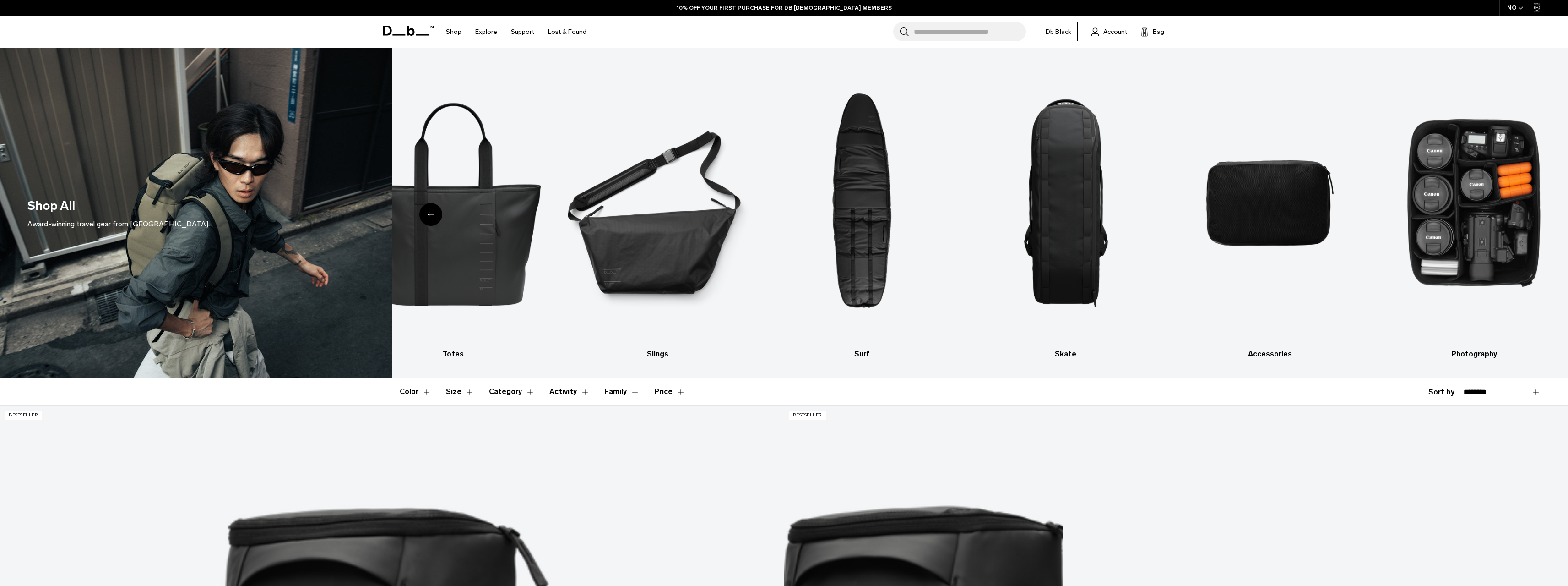
click at [1530, 214] on img "10 / 10" at bounding box center [1474, 202] width 188 height 282
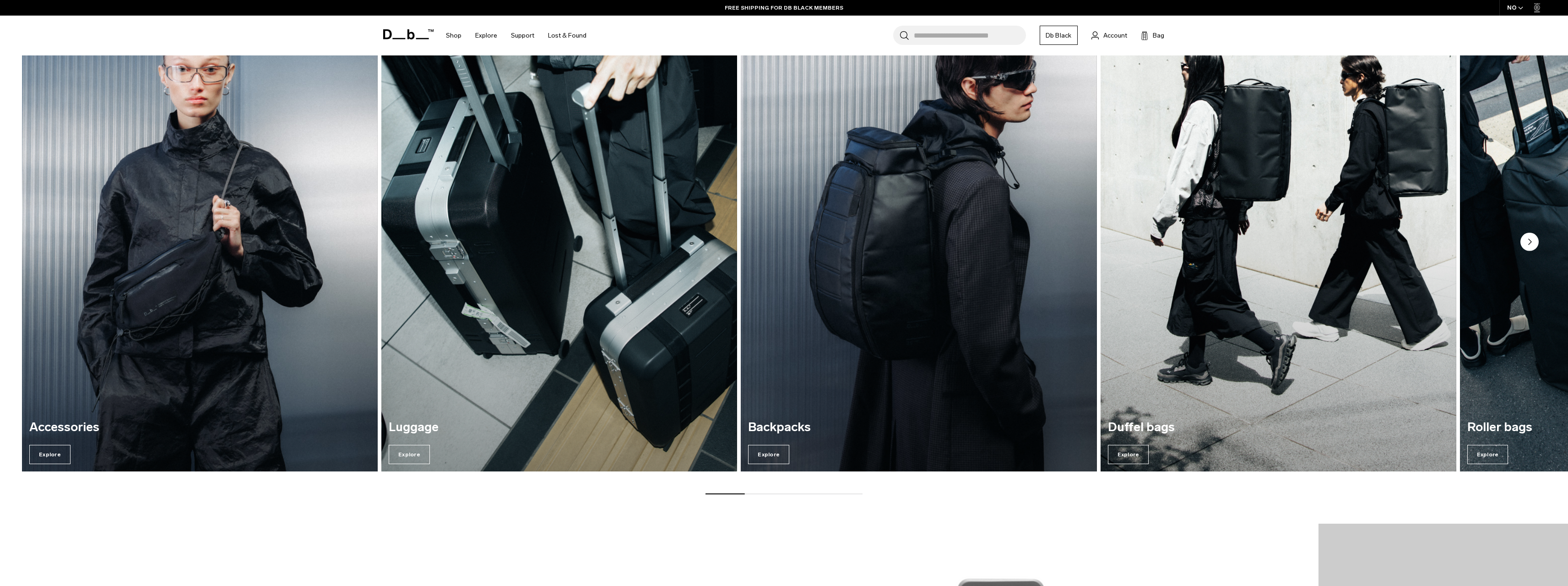
click at [1529, 243] on icon "Next slide" at bounding box center [1530, 242] width 3 height 5
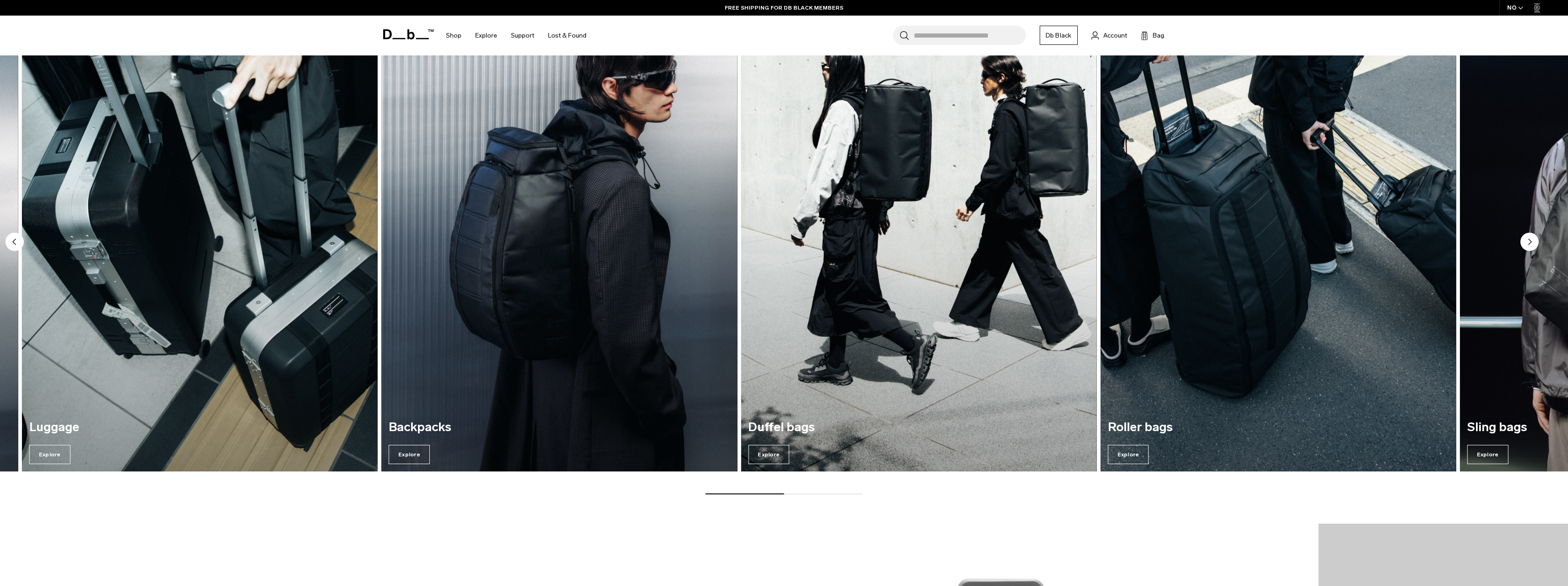
click at [1529, 243] on icon "Next slide" at bounding box center [1530, 242] width 3 height 5
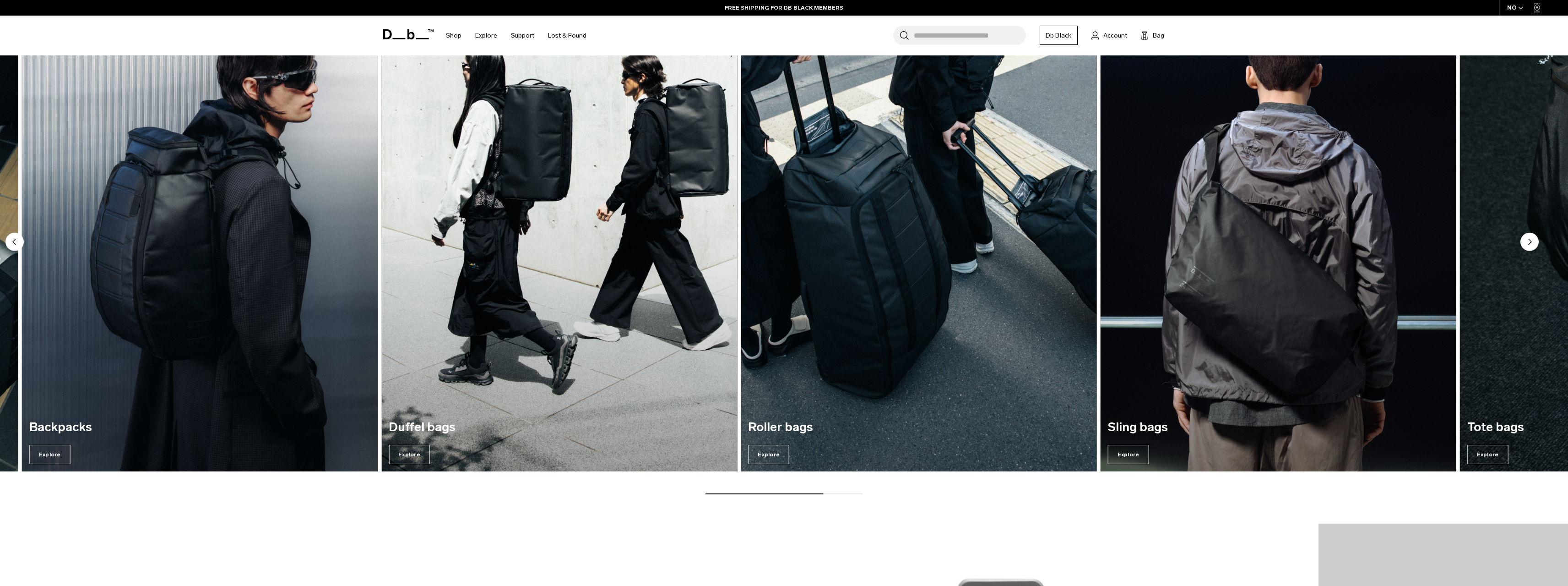
click at [16, 243] on circle "Previous slide" at bounding box center [14, 241] width 18 height 18
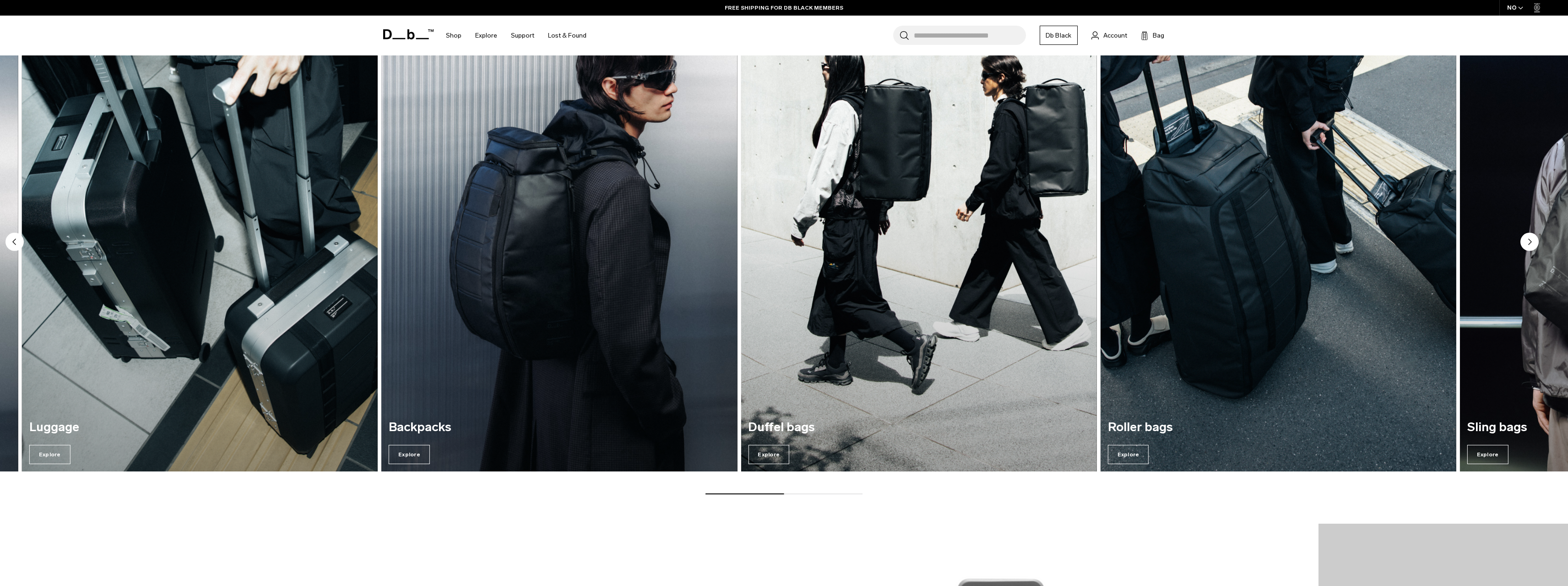
click at [149, 255] on img "2 / 7" at bounding box center [199, 231] width 366 height 495
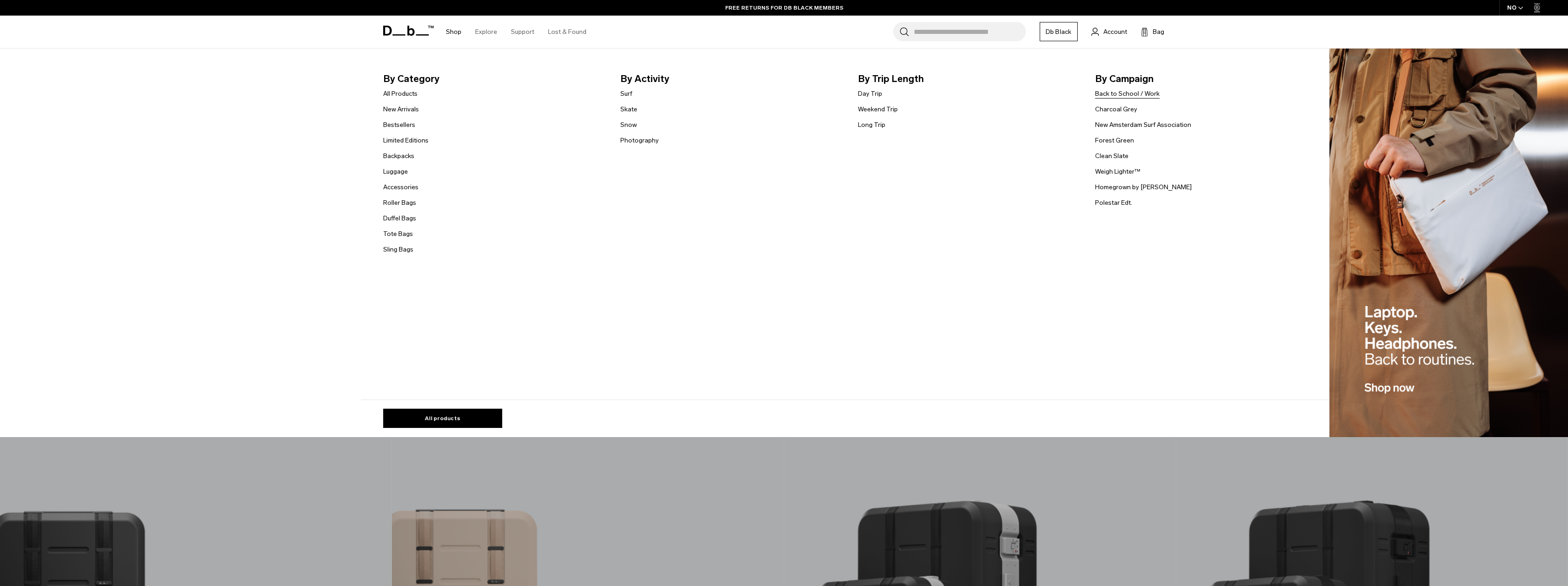
click at [1132, 91] on link "Back to School / Work" at bounding box center [1127, 93] width 65 height 9
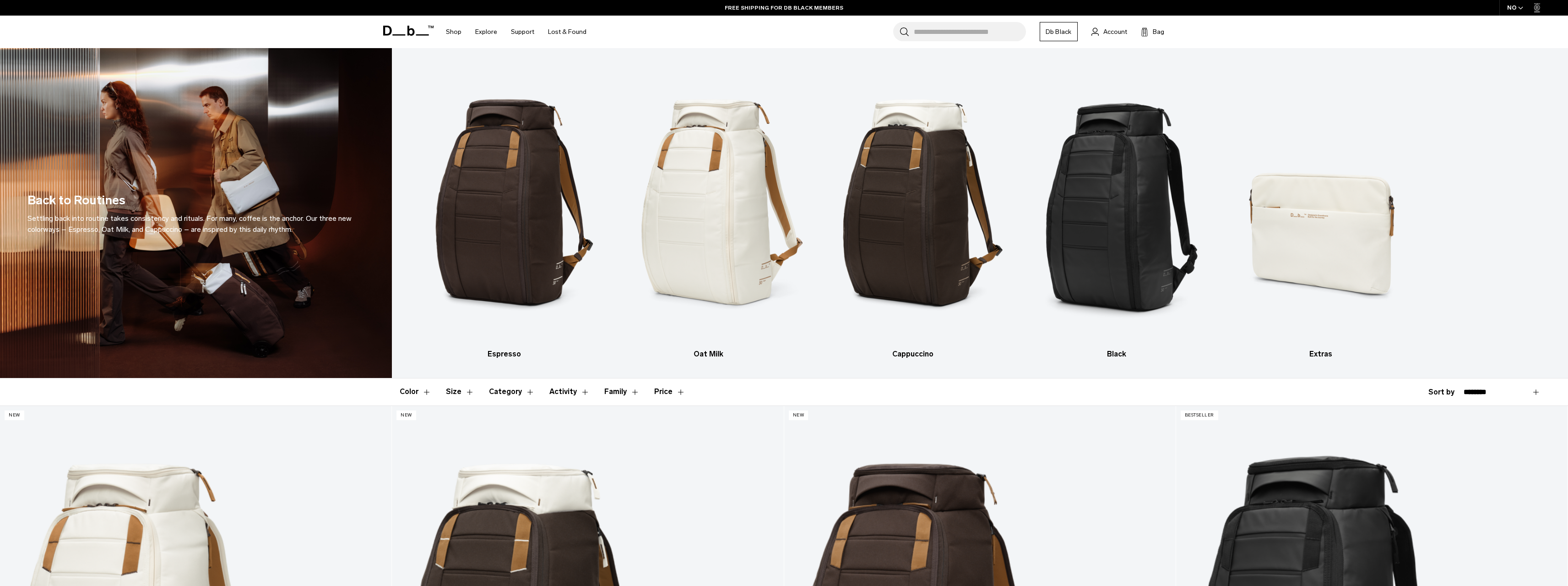
click at [512, 392] on button "Category" at bounding box center [512, 391] width 46 height 26
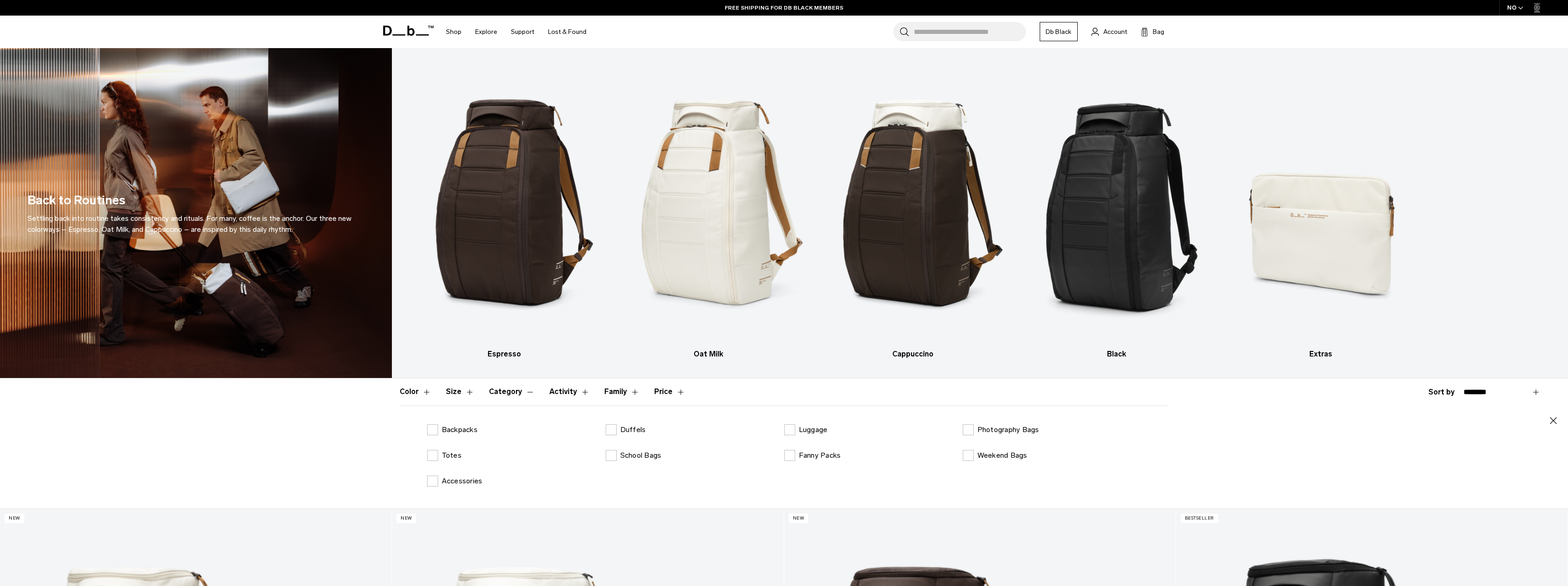
click at [512, 392] on button "Category" at bounding box center [512, 391] width 46 height 26
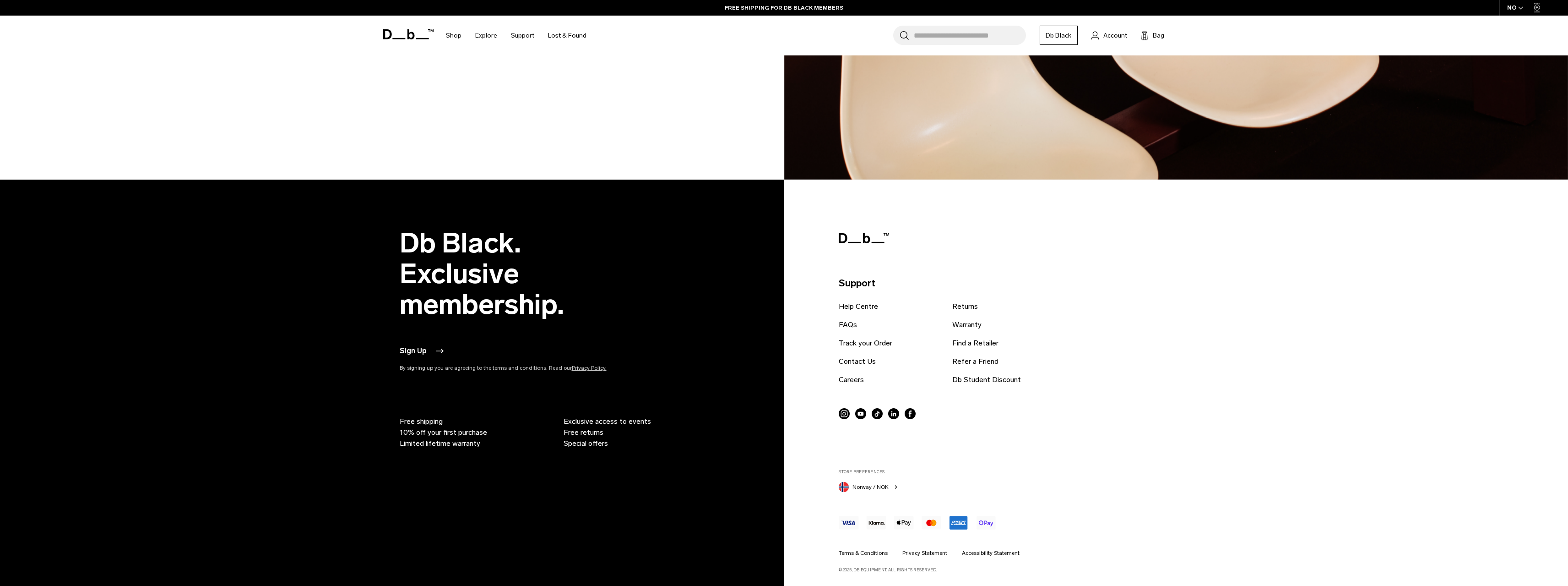
scroll to position [7891, 0]
